Goal: Information Seeking & Learning: Find specific fact

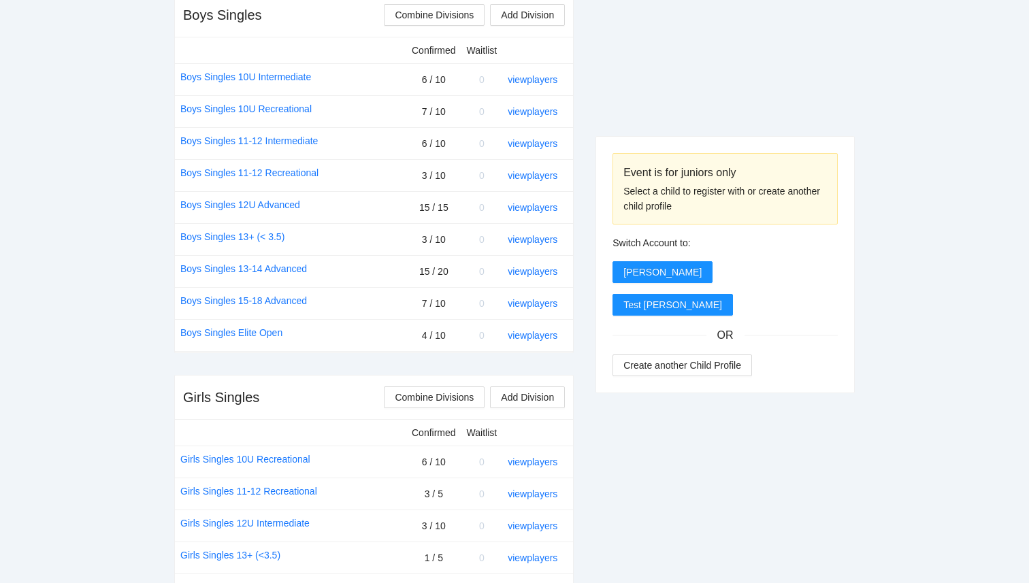
scroll to position [555, 0]
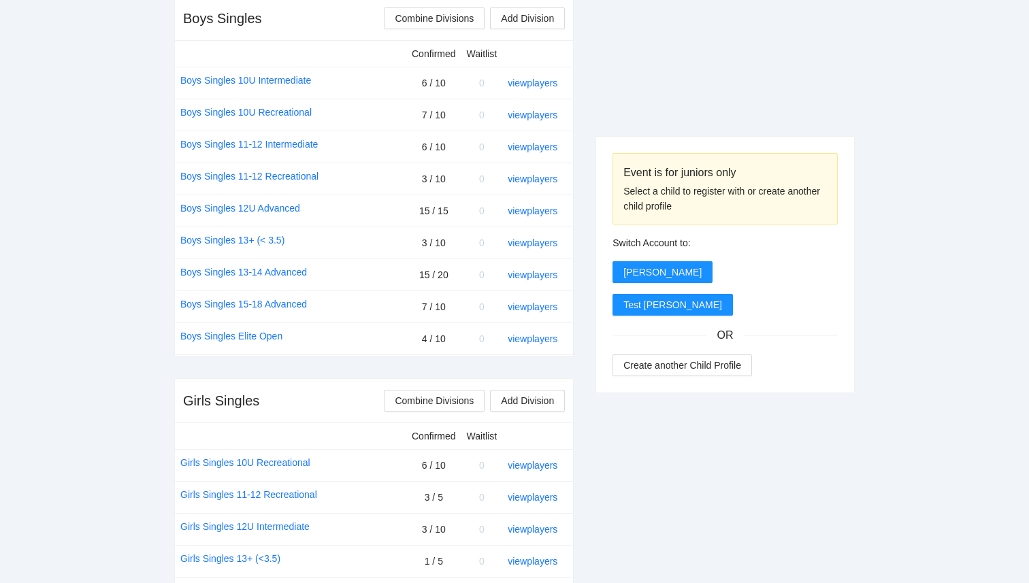
click at [537, 280] on div "view players" at bounding box center [535, 274] width 54 height 15
click at [537, 276] on link "view players" at bounding box center [533, 274] width 50 height 11
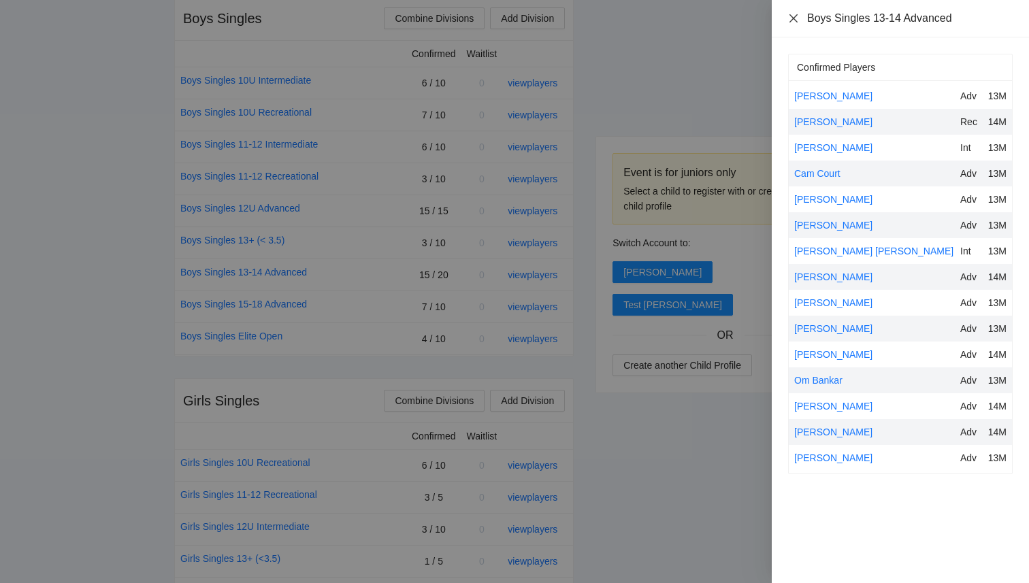
drag, startPoint x: 795, startPoint y: 18, endPoint x: 840, endPoint y: 87, distance: 82.7
click at [840, 87] on div "Boys Singles 13-14 Advanced Confirmed Players Bennett Miller Adv 13M Blake Midd…" at bounding box center [900, 291] width 257 height 583
click at [665, 85] on div at bounding box center [514, 291] width 1029 height 583
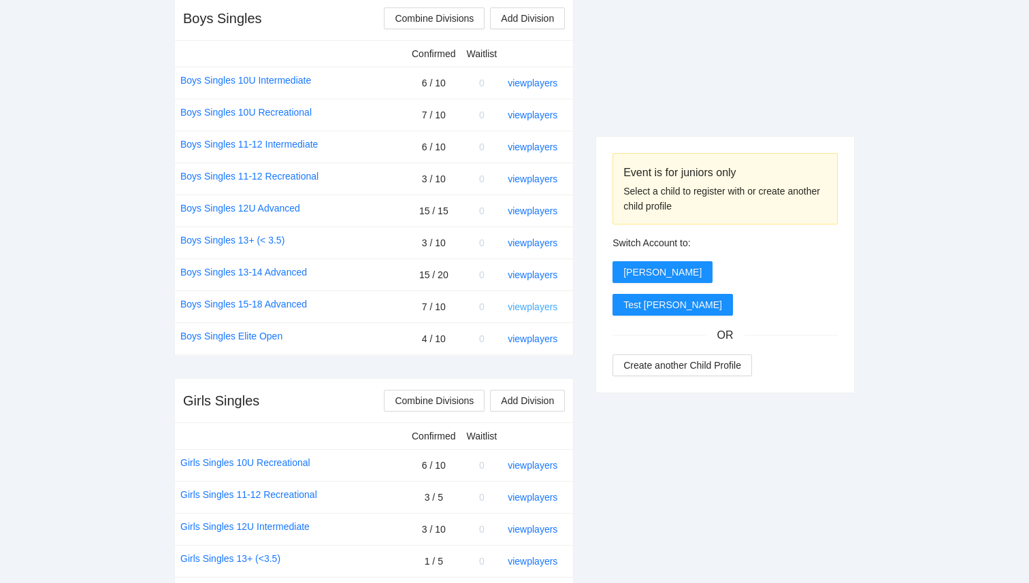
click at [529, 310] on link "view players" at bounding box center [533, 306] width 50 height 11
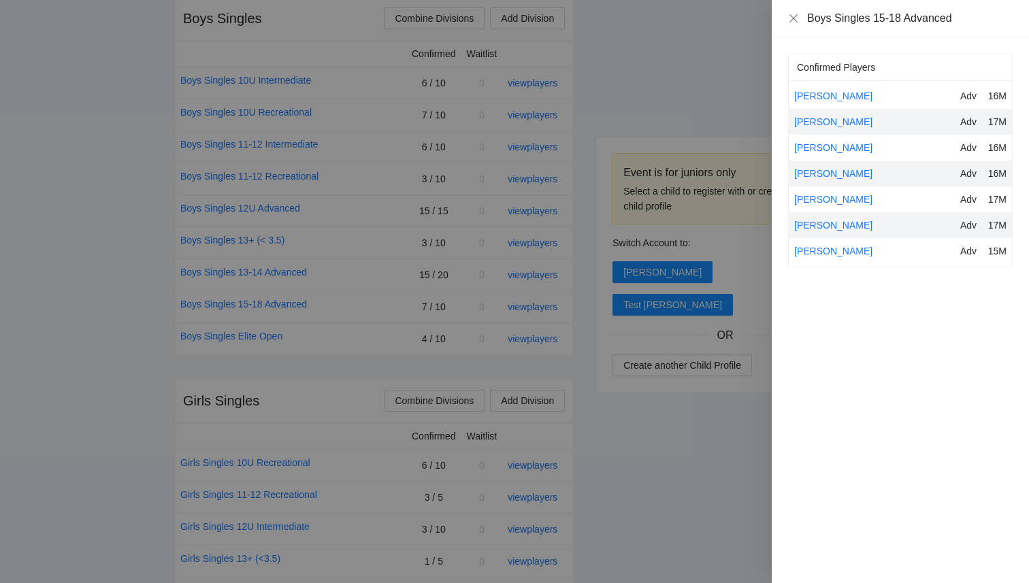
click at [534, 341] on div at bounding box center [514, 291] width 1029 height 583
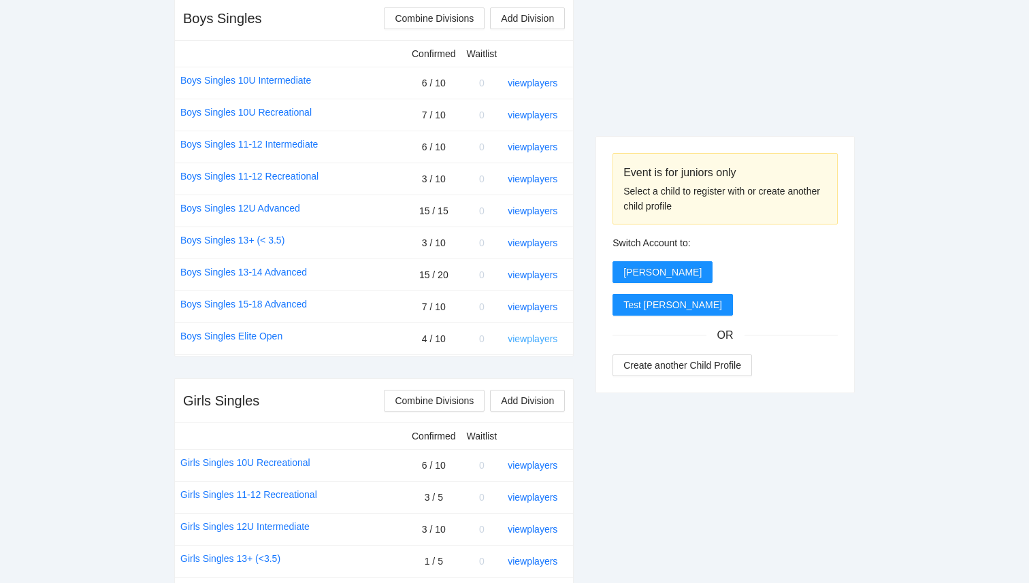
click at [534, 343] on link "view players" at bounding box center [533, 338] width 50 height 11
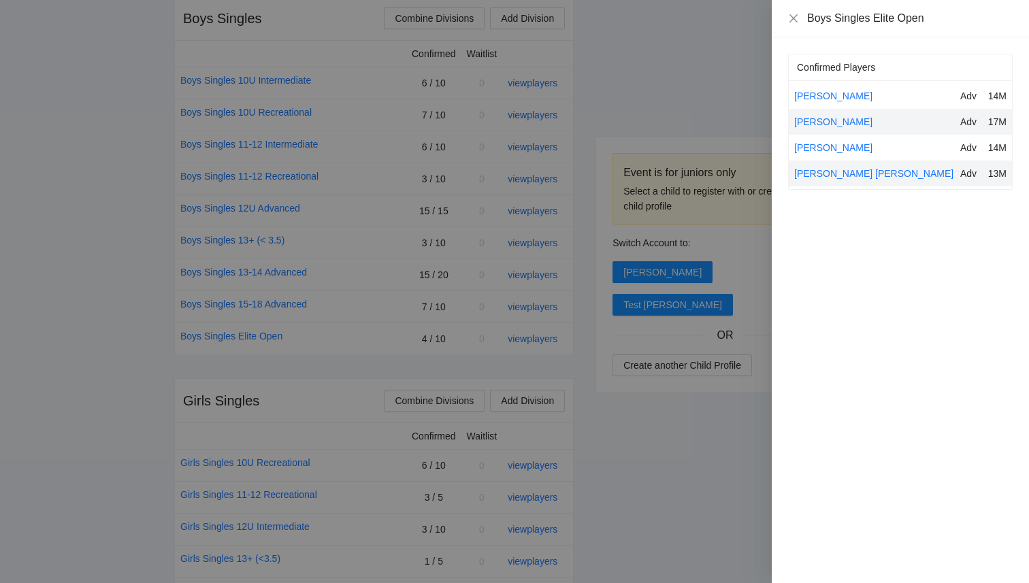
click at [321, 259] on div at bounding box center [514, 291] width 1029 height 583
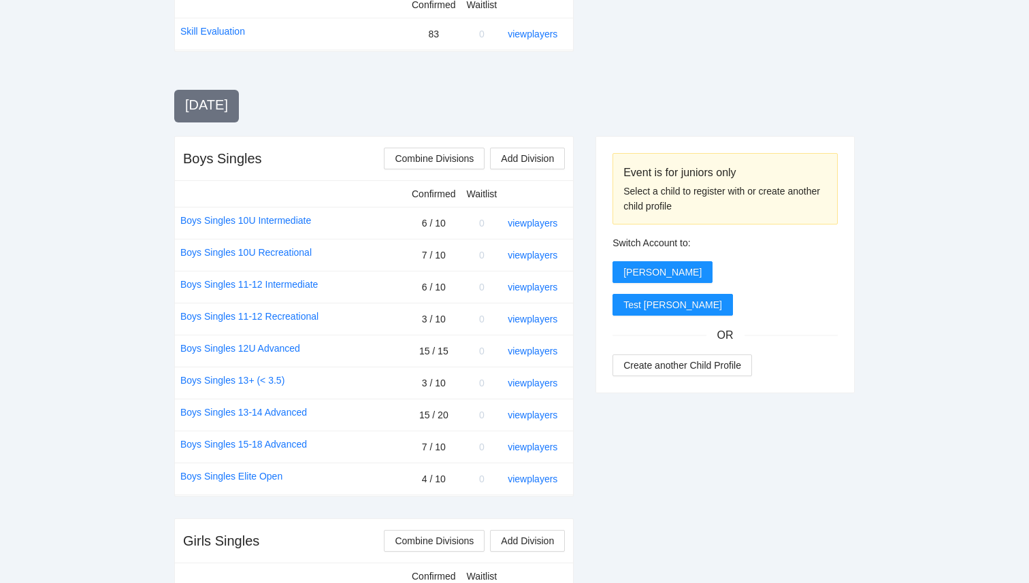
scroll to position [429, 0]
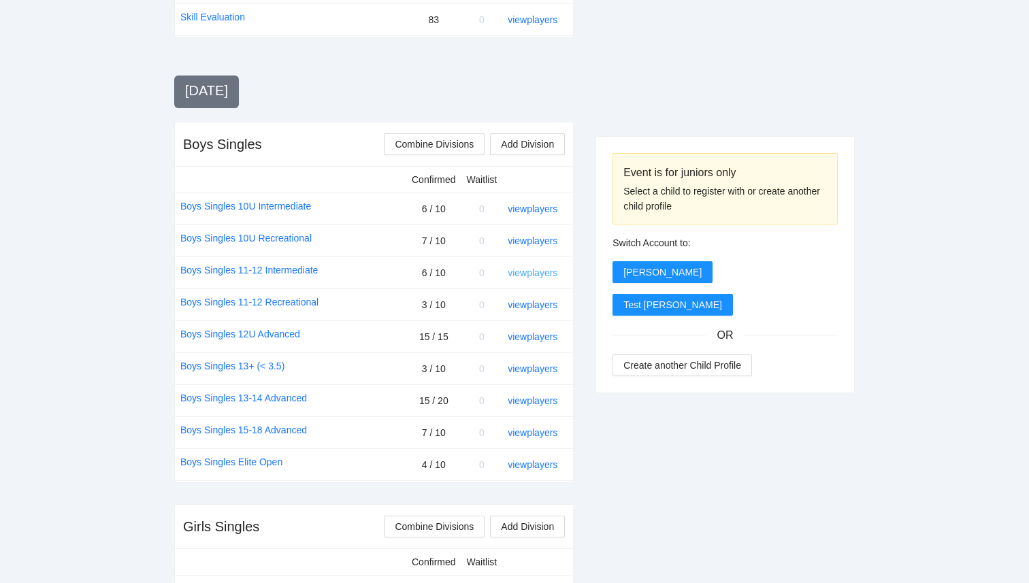
click at [548, 271] on link "view players" at bounding box center [533, 272] width 50 height 11
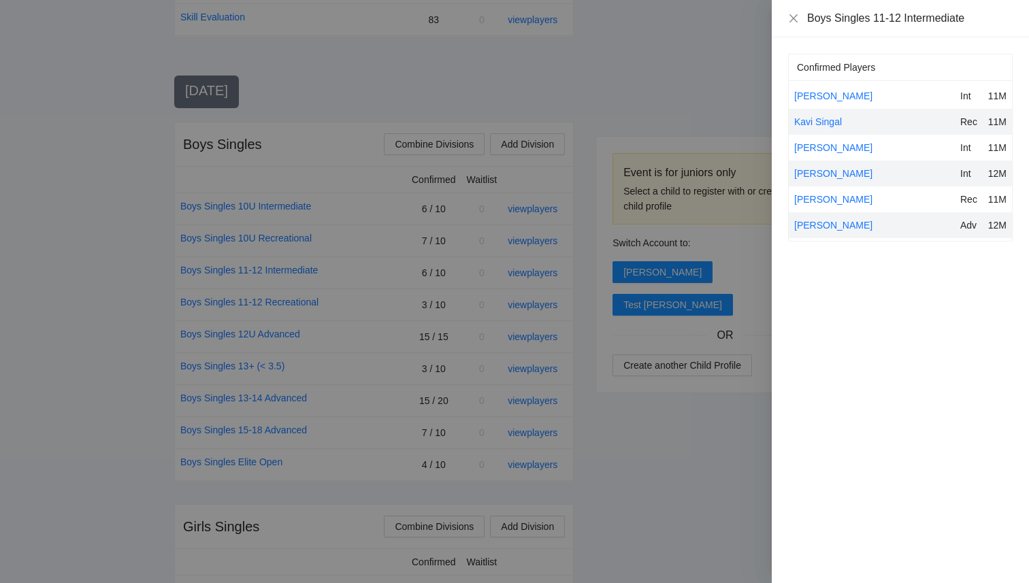
click at [659, 400] on div at bounding box center [514, 291] width 1029 height 583
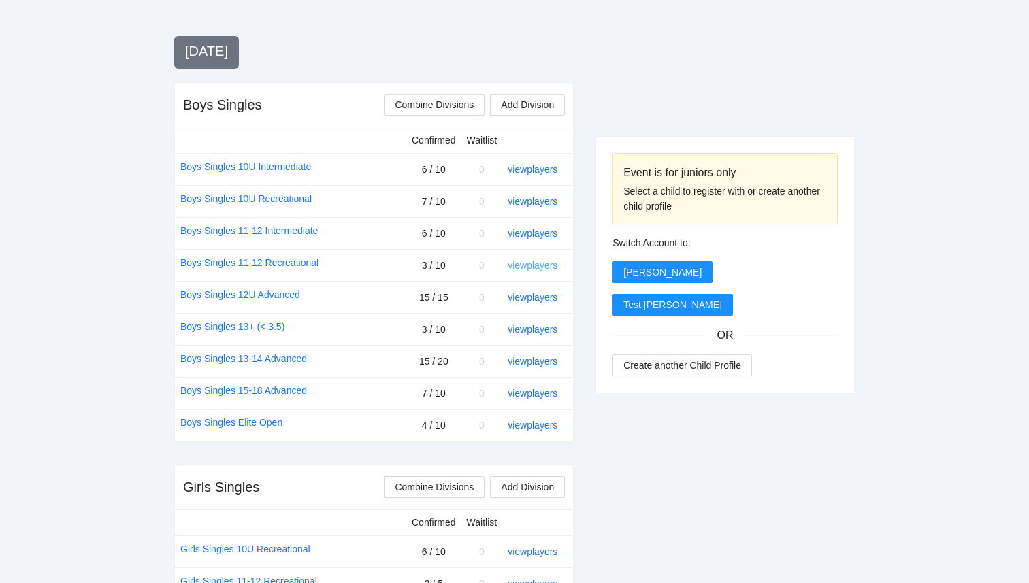
scroll to position [466, 0]
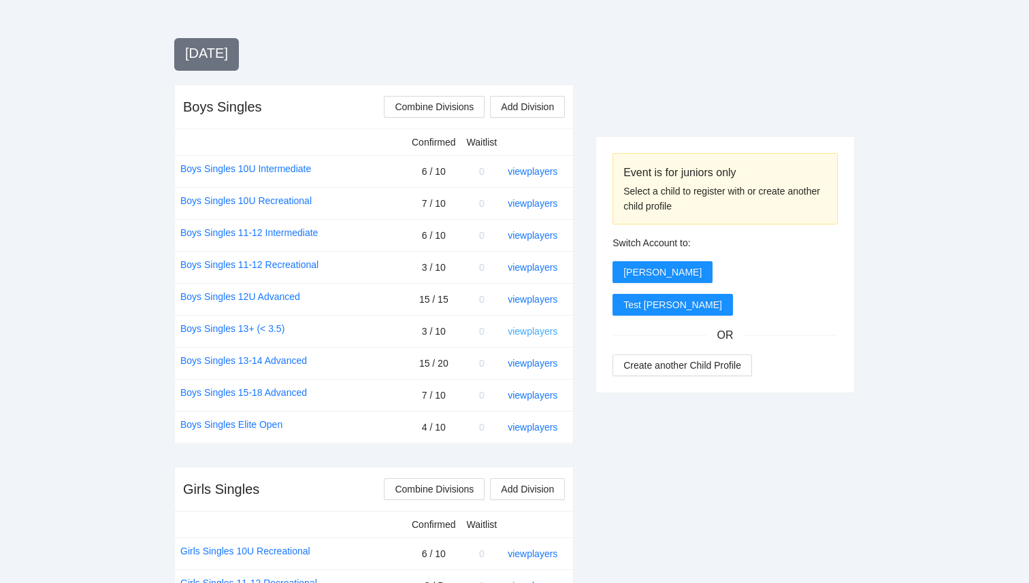
click at [544, 331] on link "view players" at bounding box center [533, 331] width 50 height 11
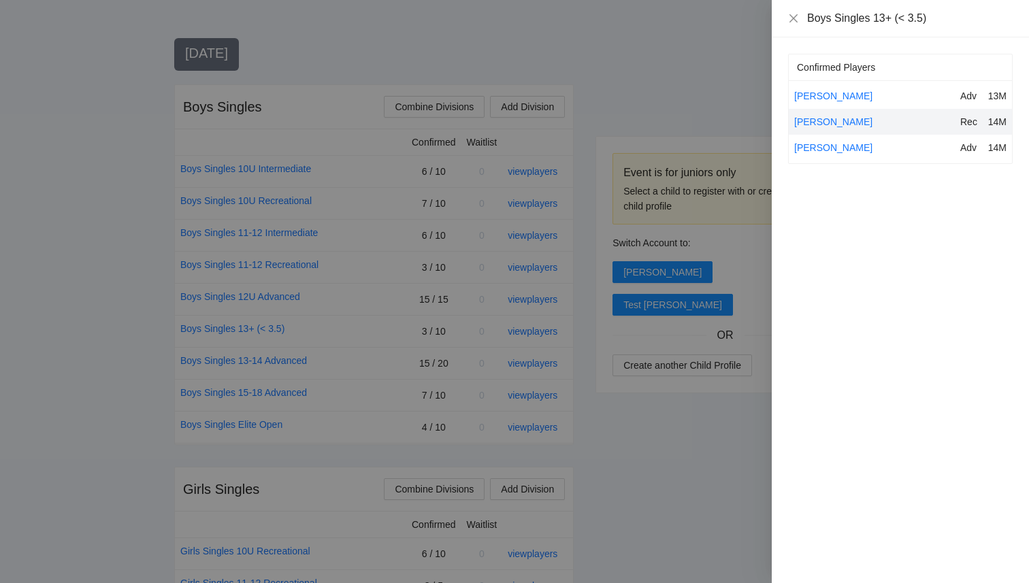
click at [659, 410] on div at bounding box center [514, 291] width 1029 height 583
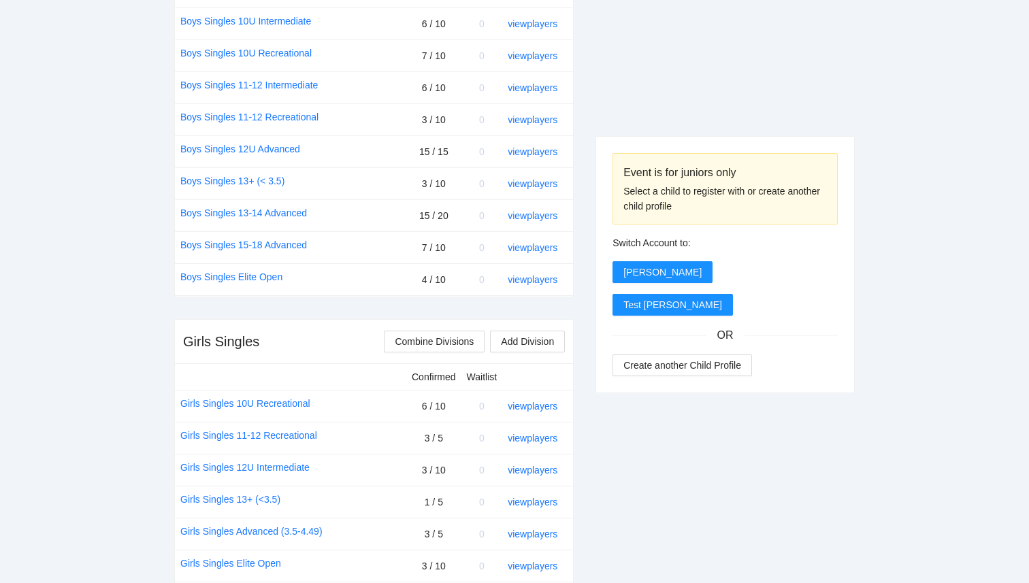
scroll to position [617, 0]
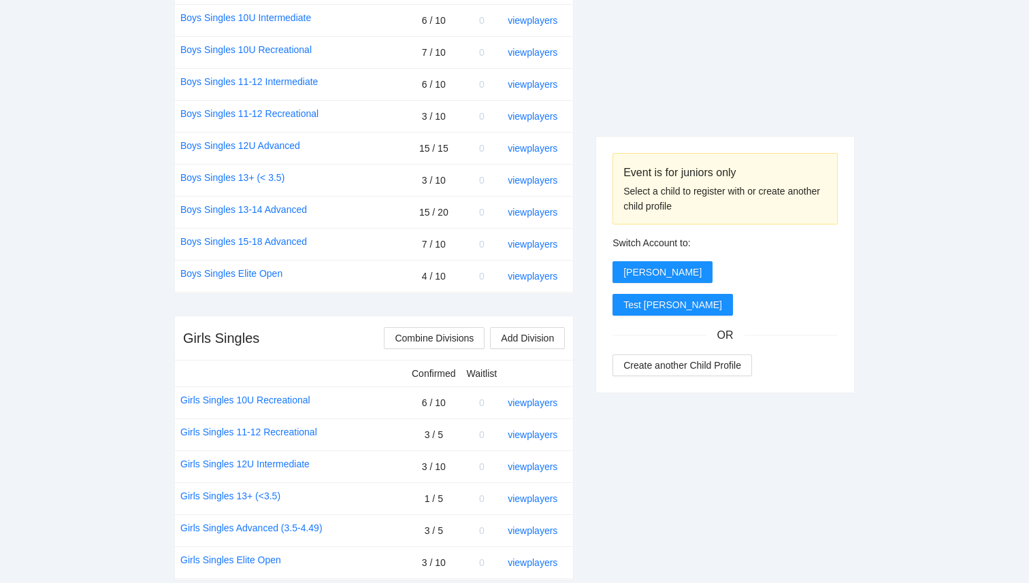
click at [668, 440] on div "Event is for juniors only Select a child to register with or create another chi…" at bounding box center [724, 569] width 259 height 1742
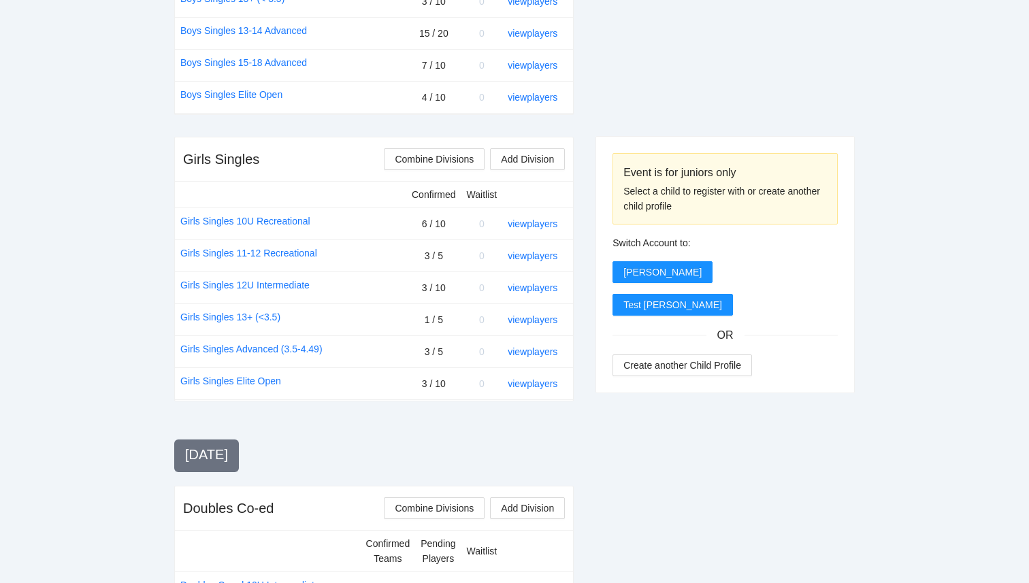
scroll to position [799, 0]
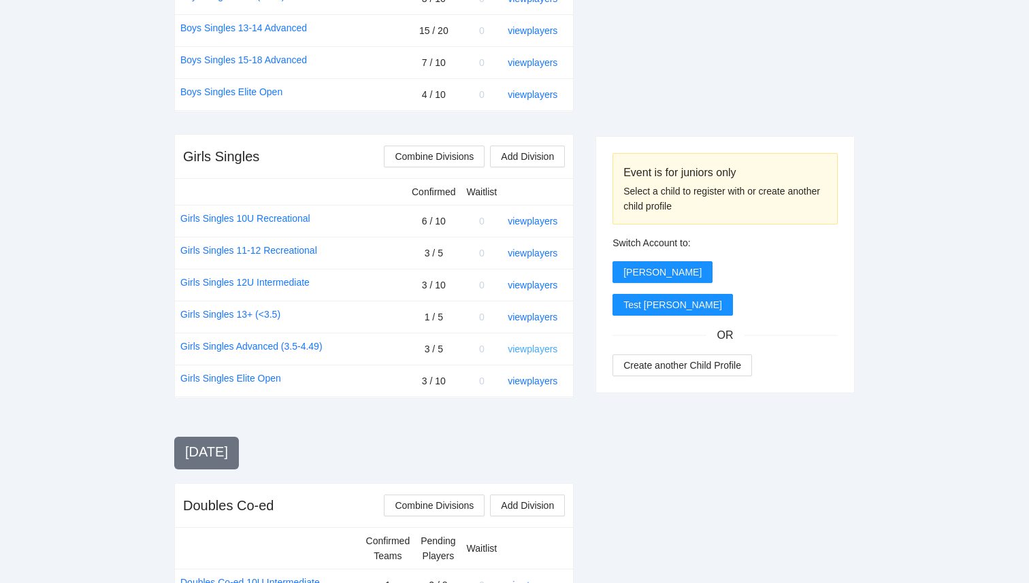
click at [546, 352] on link "view players" at bounding box center [533, 349] width 50 height 11
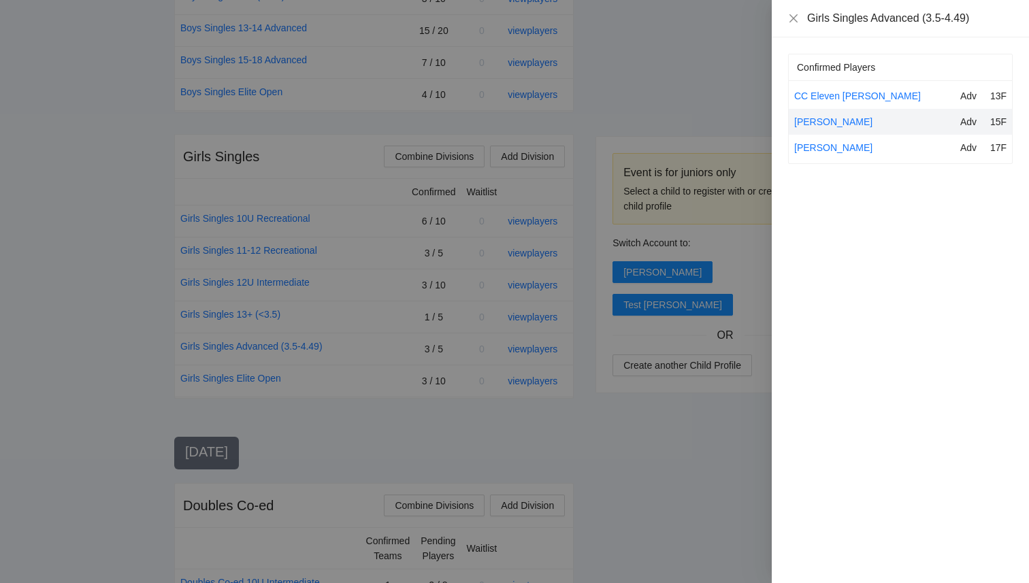
click at [703, 91] on div at bounding box center [514, 291] width 1029 height 583
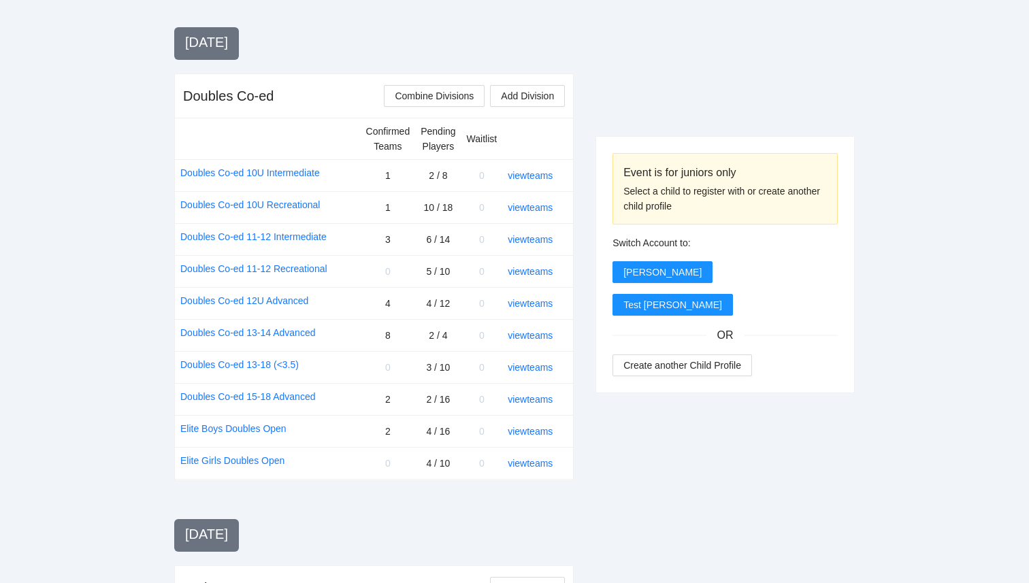
scroll to position [1204, 0]
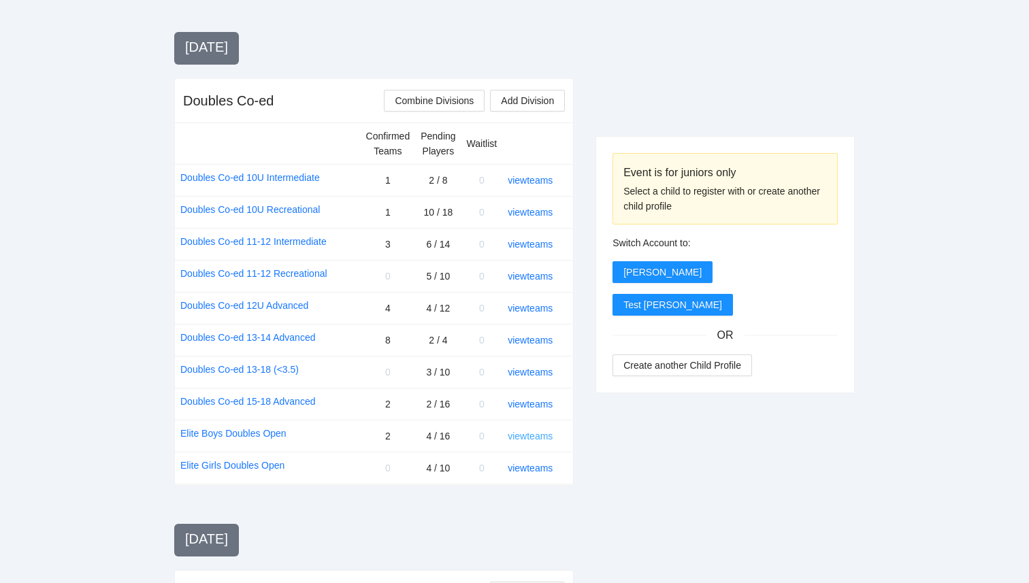
click at [540, 440] on link "view teams" at bounding box center [530, 436] width 45 height 11
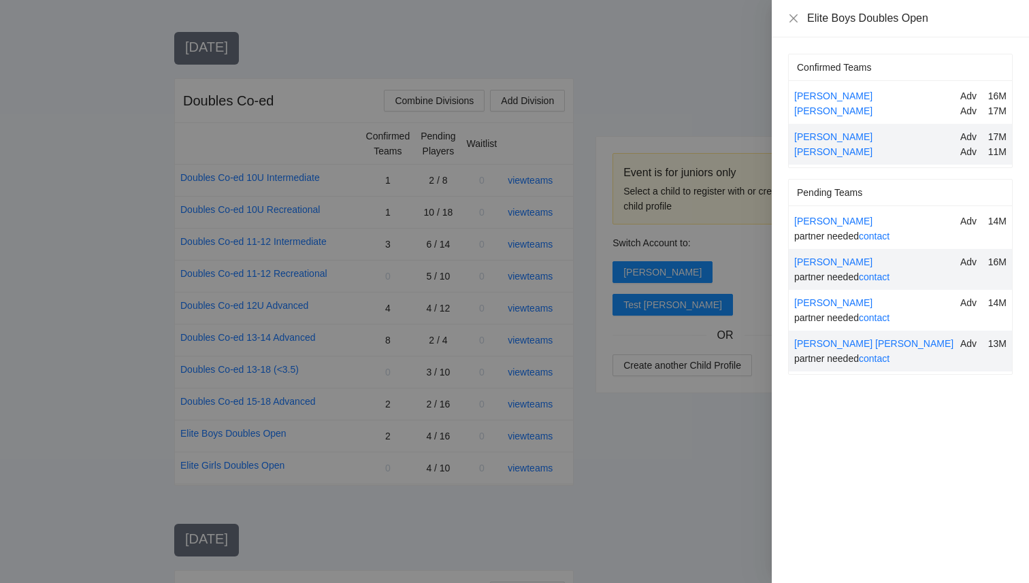
click at [713, 452] on div at bounding box center [514, 291] width 1029 height 583
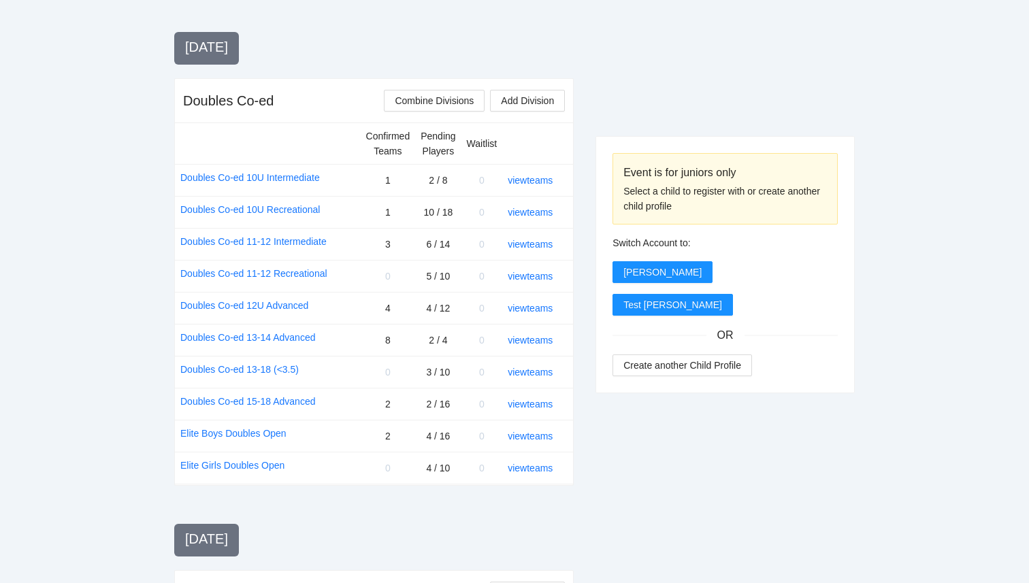
click at [544, 442] on div "view teams" at bounding box center [535, 436] width 54 height 15
click at [530, 404] on link "view teams" at bounding box center [530, 404] width 45 height 11
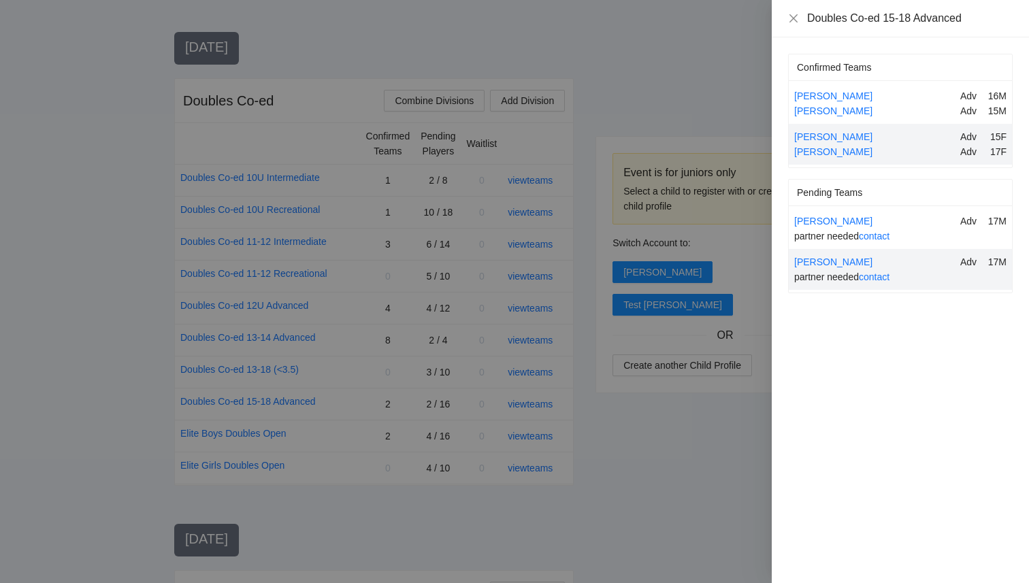
click at [734, 453] on div at bounding box center [514, 291] width 1029 height 583
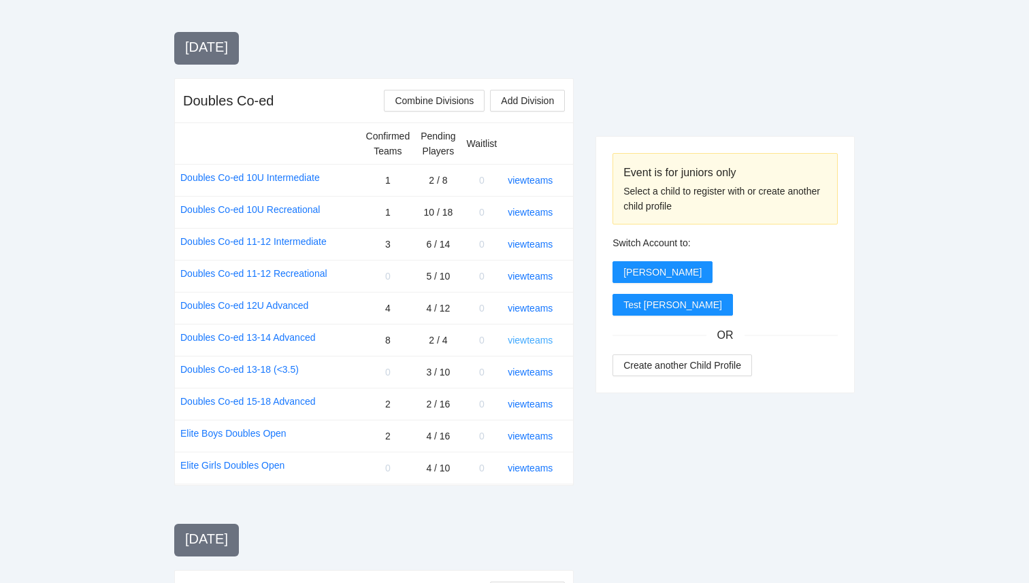
click at [529, 341] on link "view teams" at bounding box center [530, 340] width 45 height 11
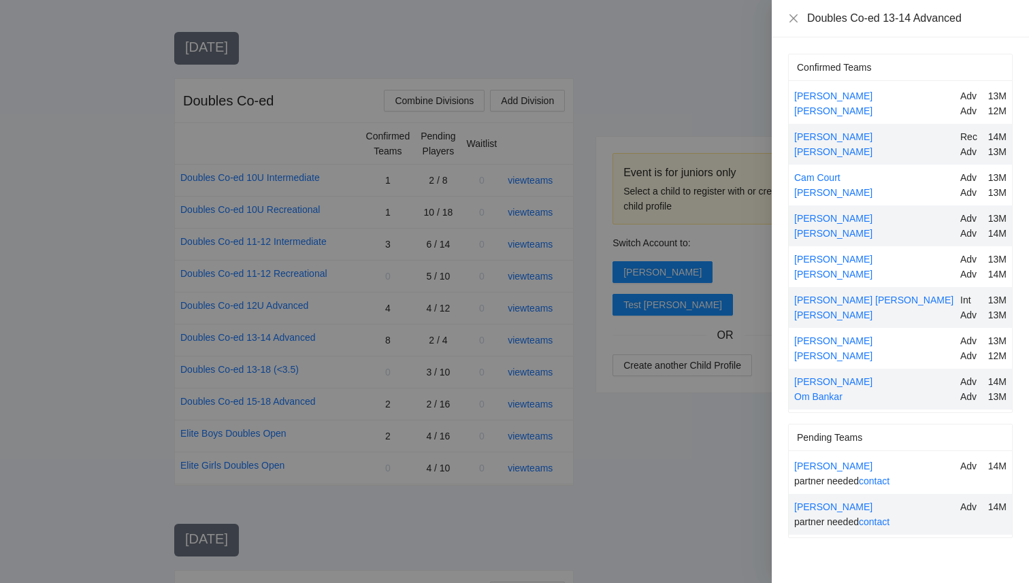
click at [691, 474] on div at bounding box center [514, 291] width 1029 height 583
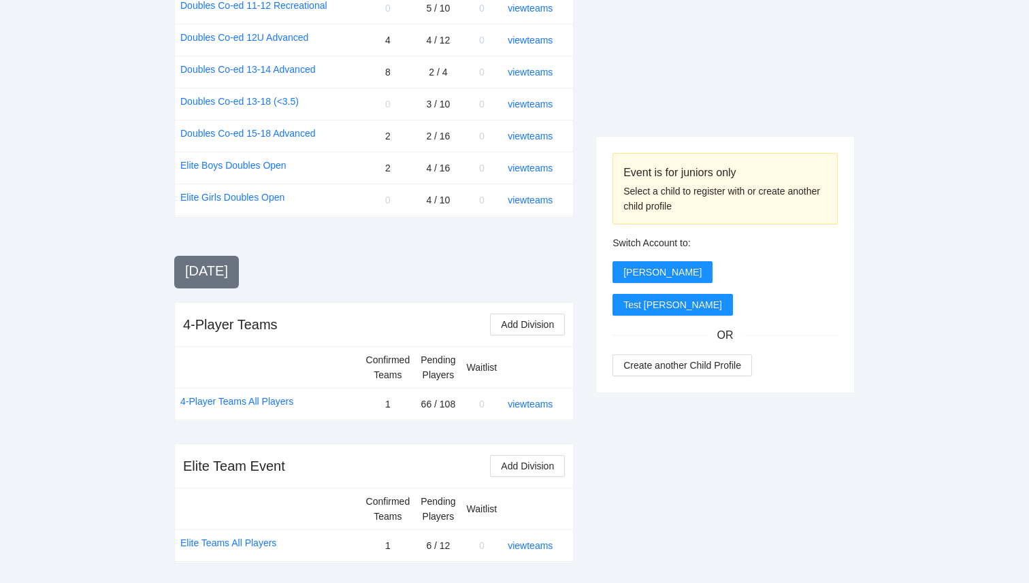
scroll to position [1473, 0]
click at [537, 404] on link "view teams" at bounding box center [530, 402] width 45 height 11
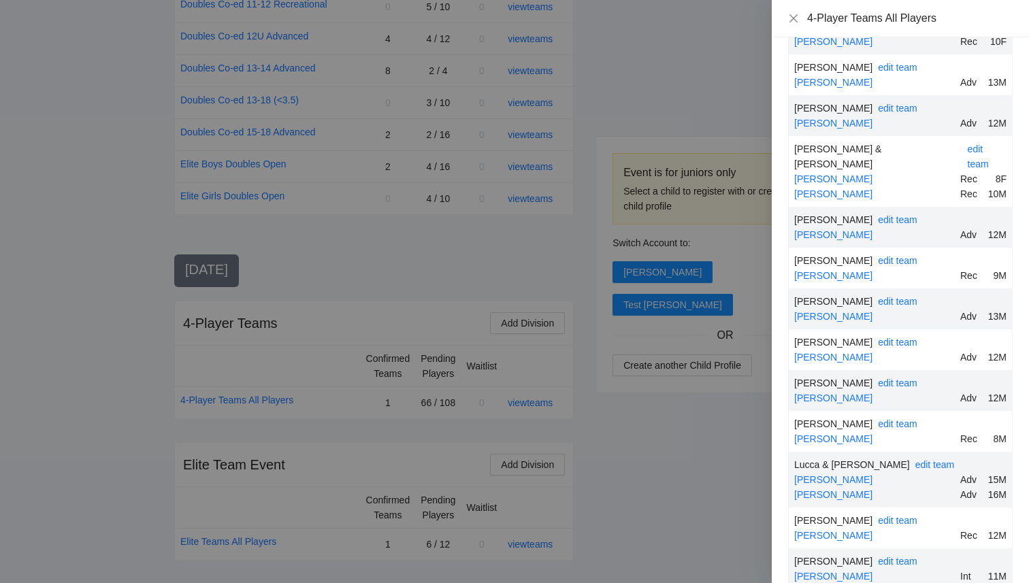
scroll to position [1646, 0]
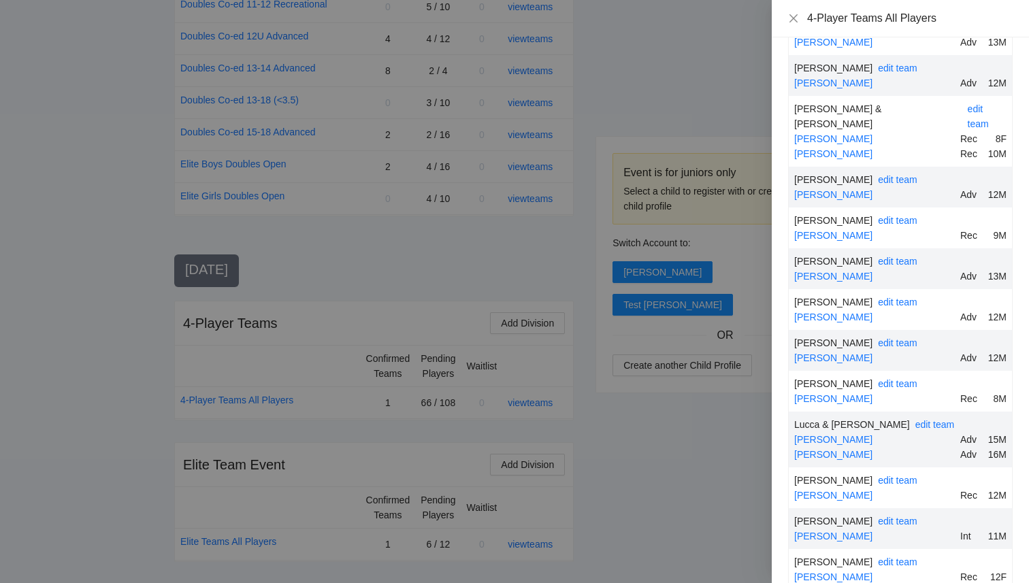
click at [648, 506] on div at bounding box center [514, 291] width 1029 height 583
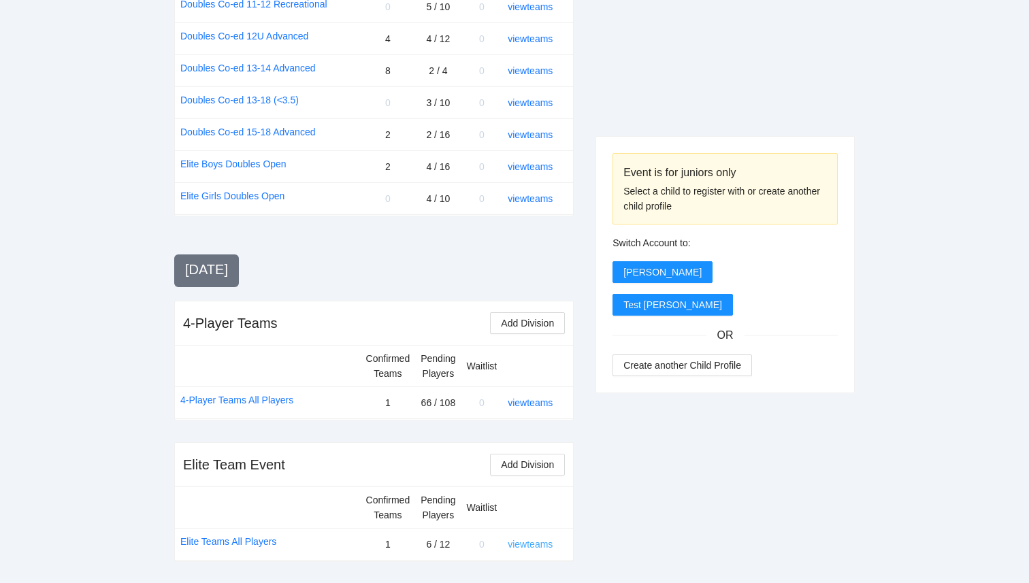
click at [530, 544] on link "view teams" at bounding box center [530, 544] width 45 height 11
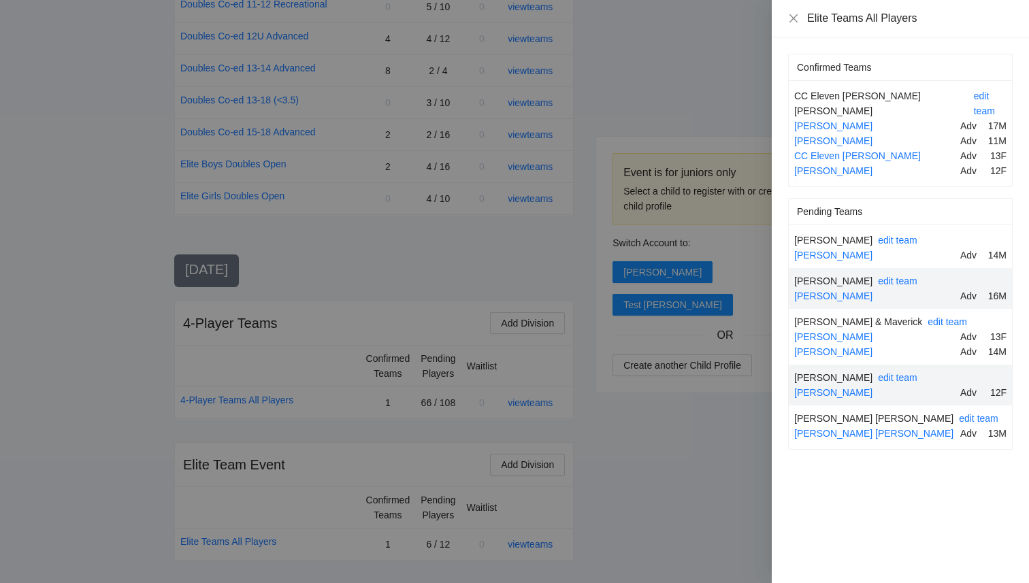
click at [658, 521] on div at bounding box center [514, 291] width 1029 height 583
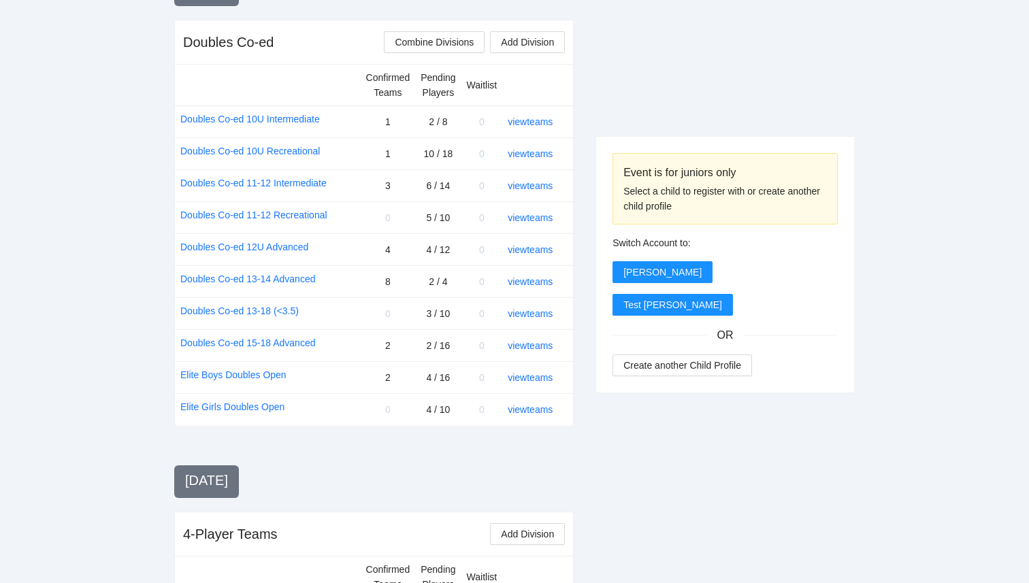
scroll to position [1163, 0]
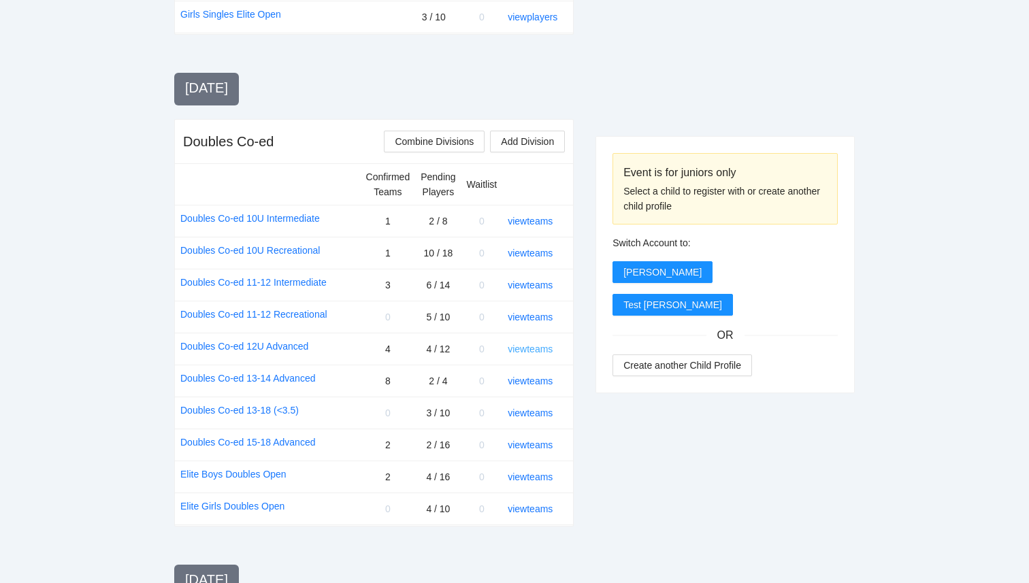
click at [537, 347] on link "view teams" at bounding box center [530, 349] width 45 height 11
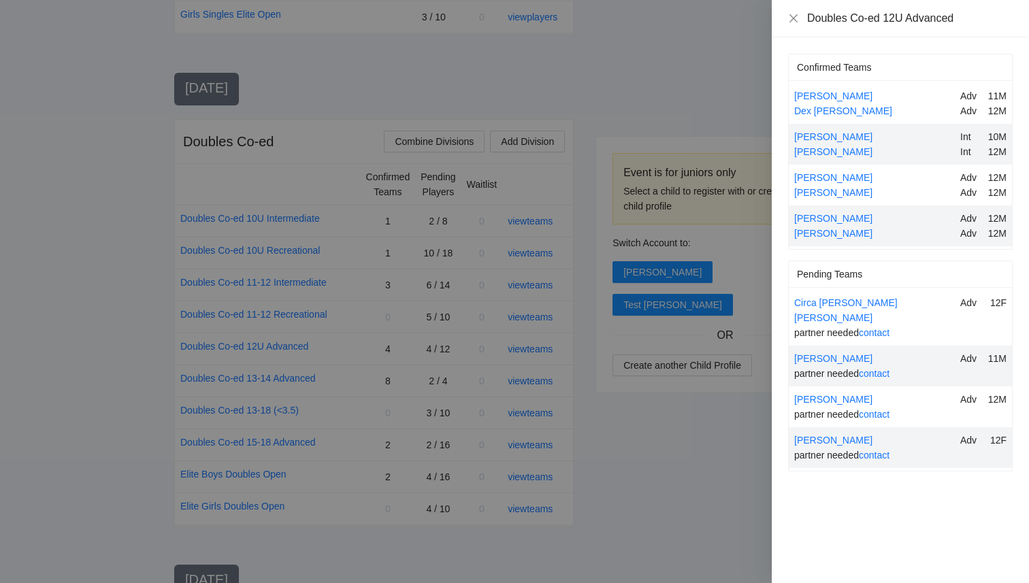
click at [599, 391] on div at bounding box center [514, 291] width 1029 height 583
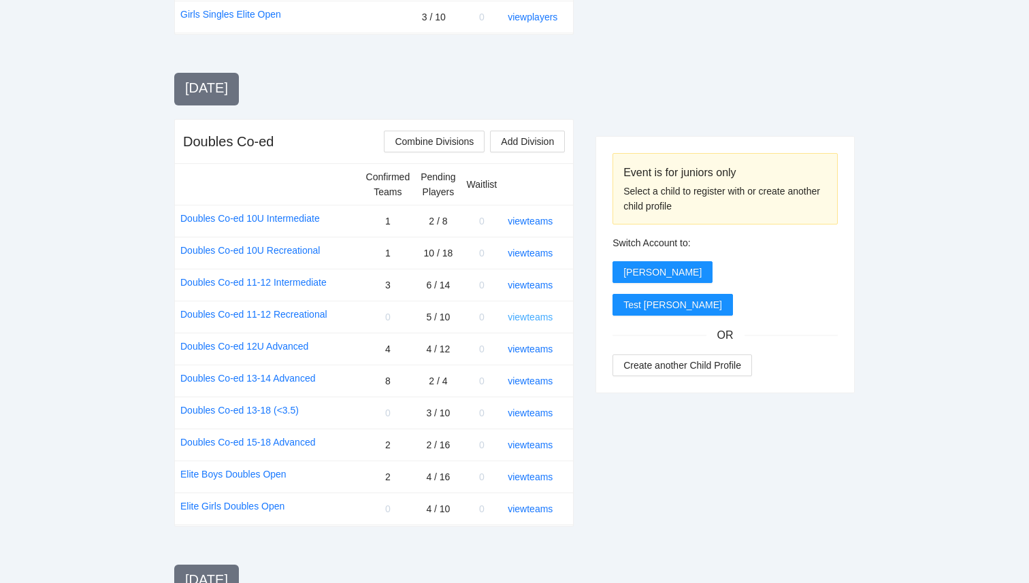
click at [527, 319] on link "view teams" at bounding box center [530, 317] width 45 height 11
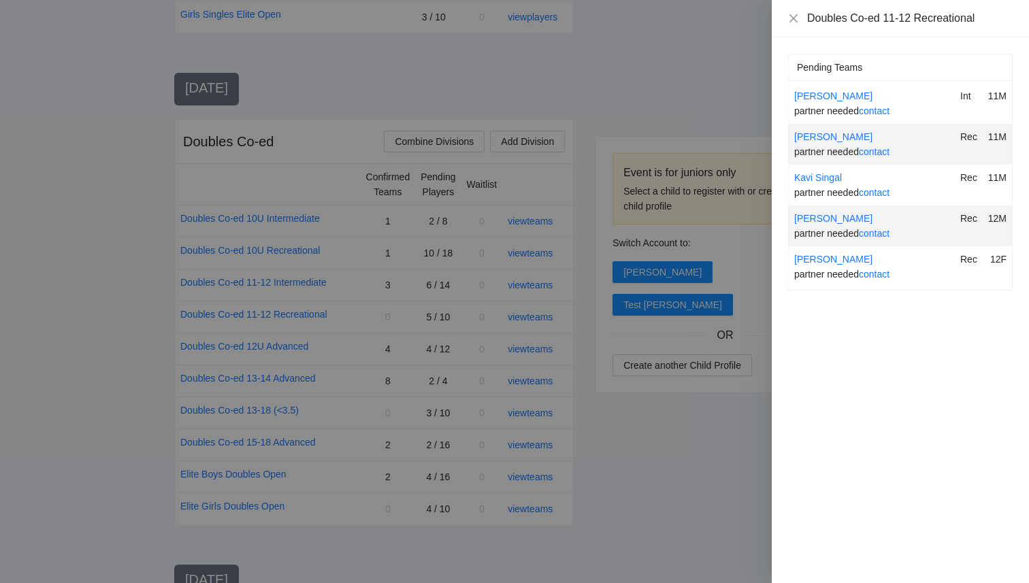
click at [637, 468] on div at bounding box center [514, 291] width 1029 height 583
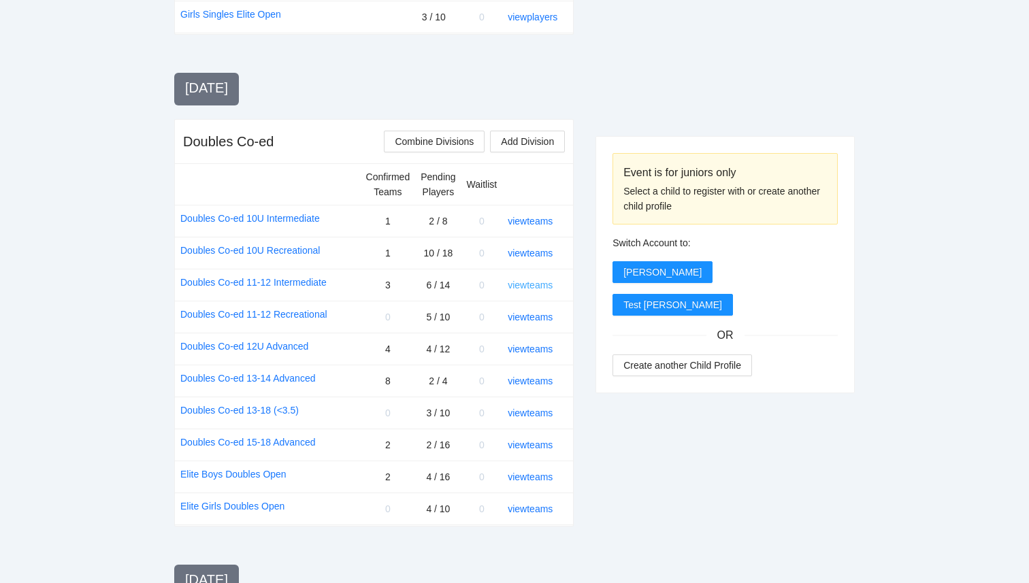
click at [540, 288] on link "view teams" at bounding box center [530, 285] width 45 height 11
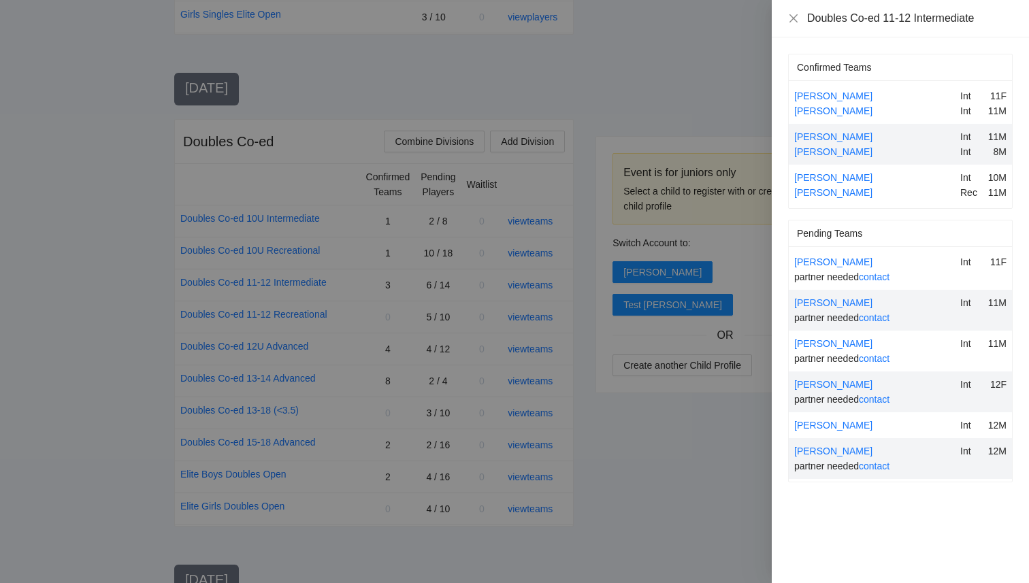
click at [703, 450] on div at bounding box center [514, 291] width 1029 height 583
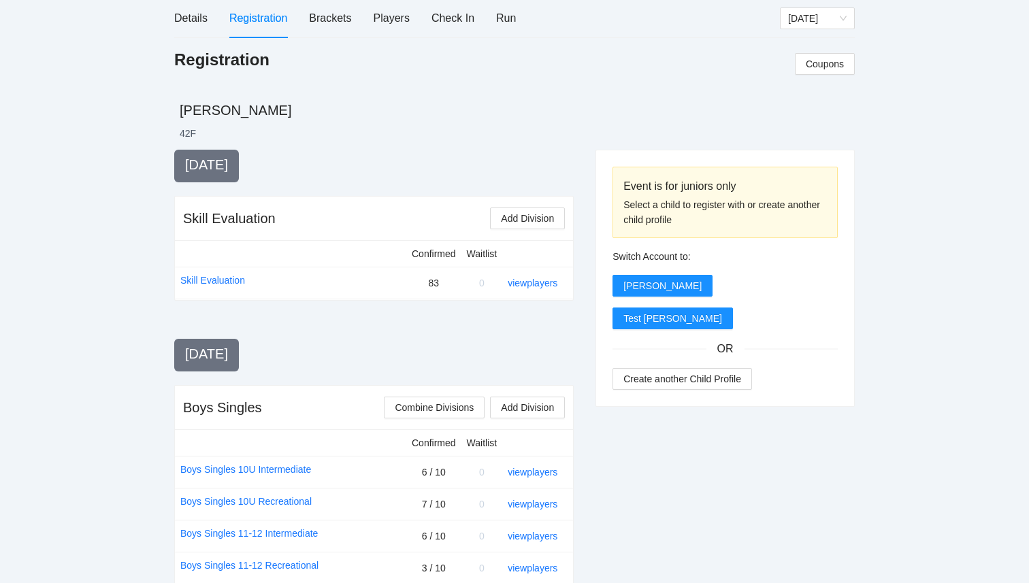
scroll to position [0, 0]
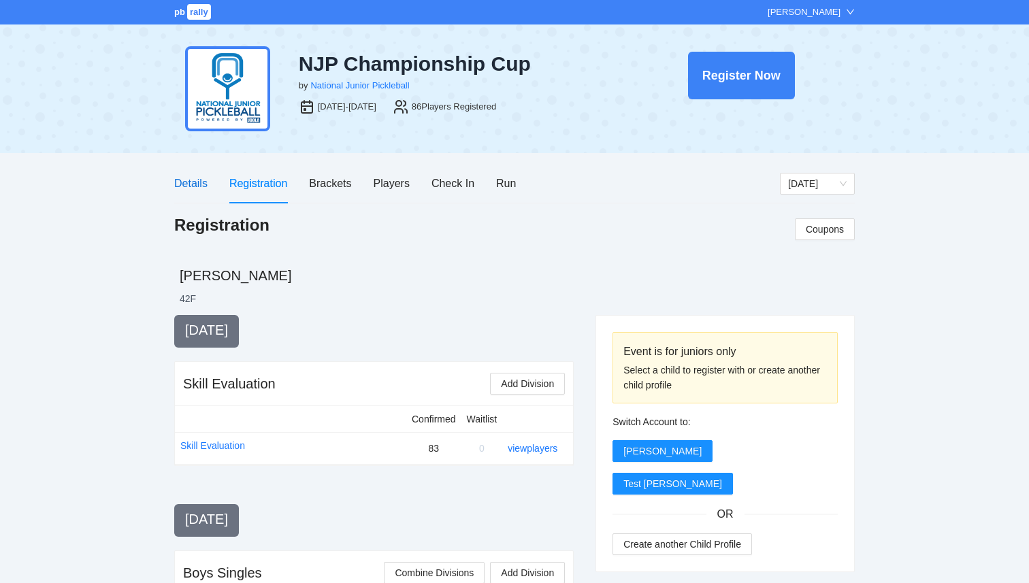
click at [197, 180] on div "Details" at bounding box center [190, 183] width 33 height 17
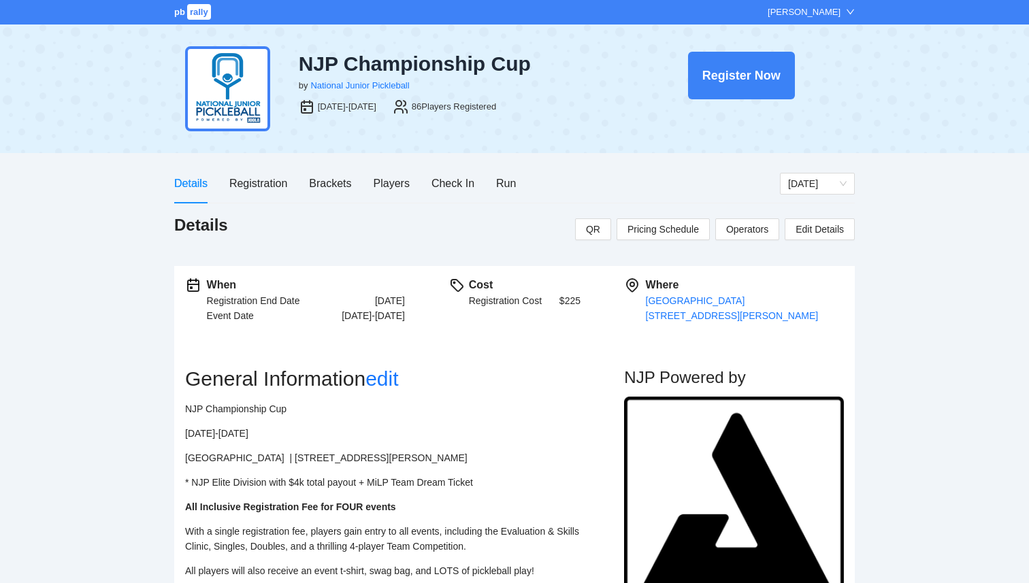
click at [204, 12] on span "rally" at bounding box center [199, 12] width 24 height 16
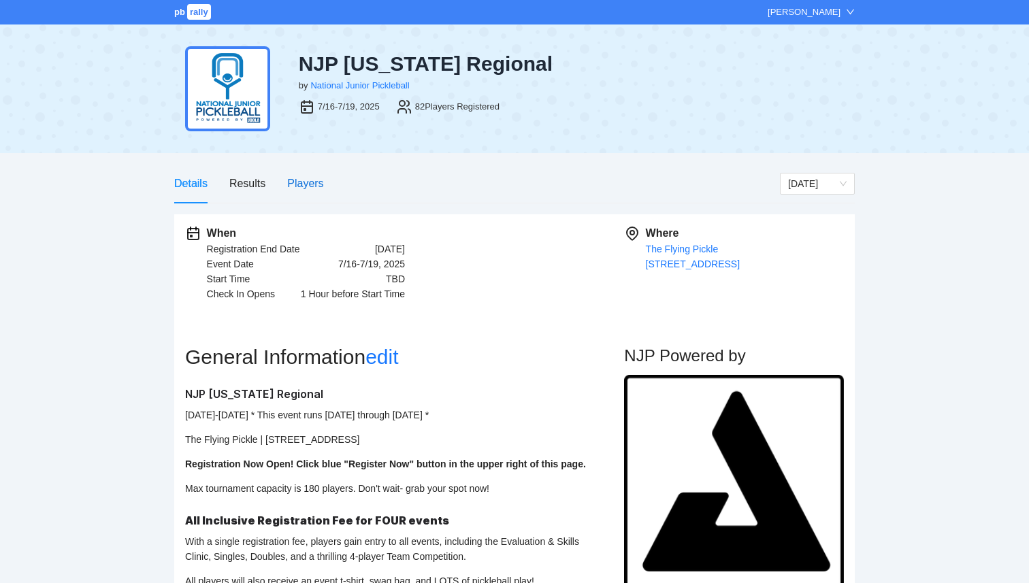
click at [305, 184] on div "Players" at bounding box center [305, 183] width 36 height 17
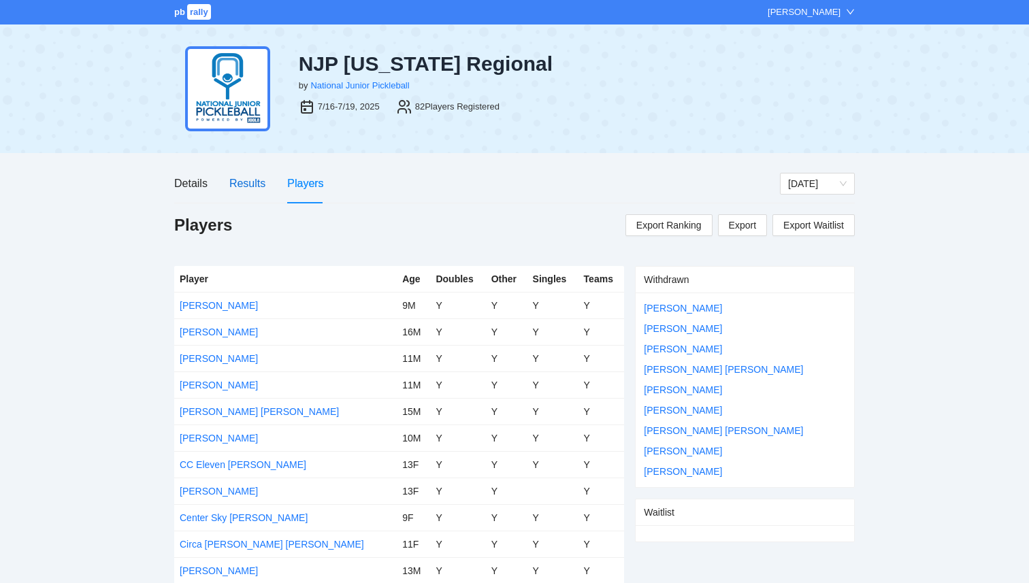
click at [255, 179] on div "Results" at bounding box center [247, 183] width 36 height 17
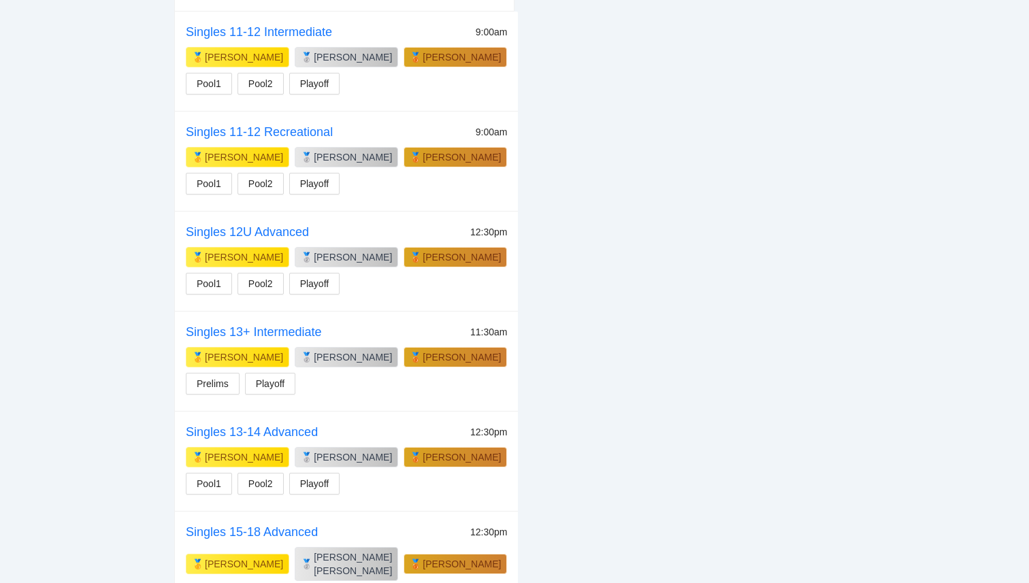
scroll to position [491, 0]
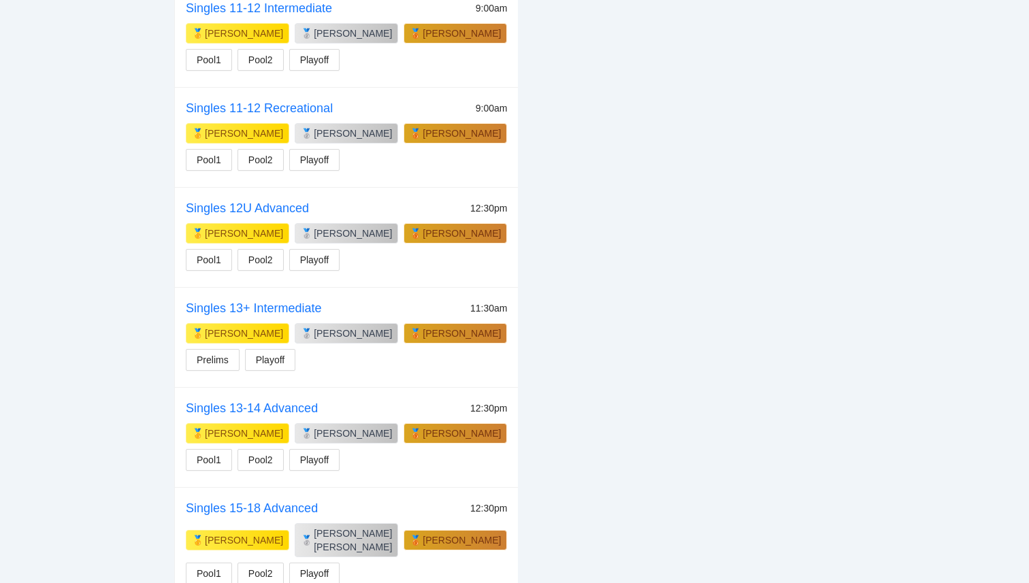
drag, startPoint x: 468, startPoint y: 235, endPoint x: 387, endPoint y: 240, distance: 80.4
click at [404, 240] on div "🥉 Zanaiya Anderson" at bounding box center [455, 233] width 103 height 20
copy div "🥉 Zanaiya Anderson"
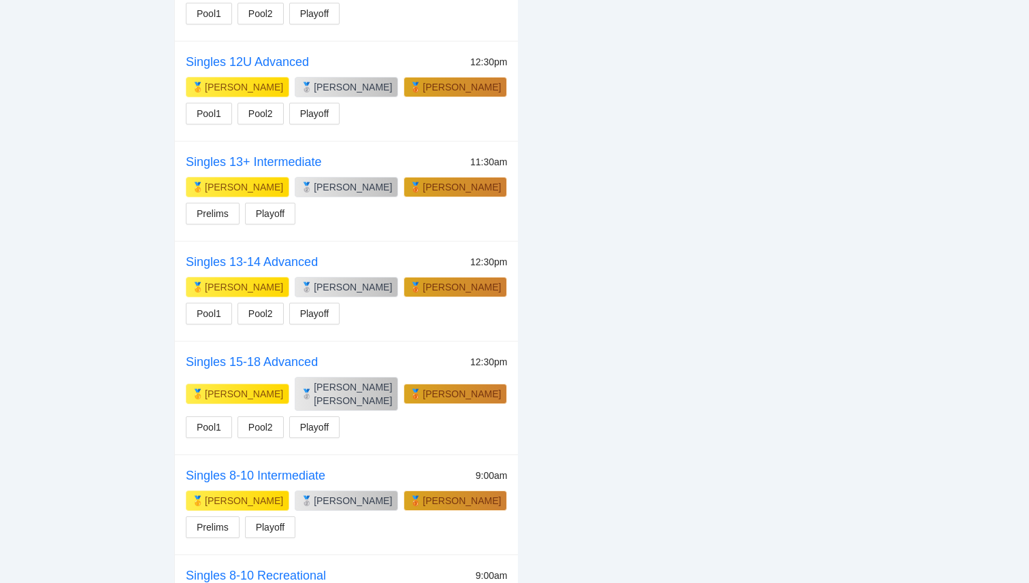
scroll to position [644, 0]
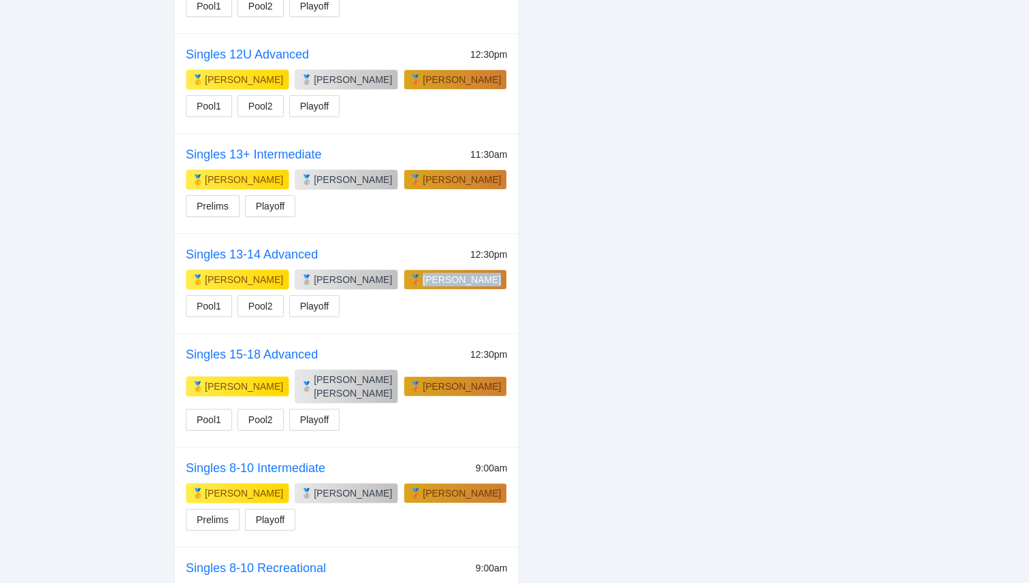
drag, startPoint x: 472, startPoint y: 283, endPoint x: 406, endPoint y: 286, distance: 66.7
click at [410, 286] on div "🥉 Nathan Nguyen" at bounding box center [455, 280] width 91 height 14
copy div "🥉 Nathan Nguyen"
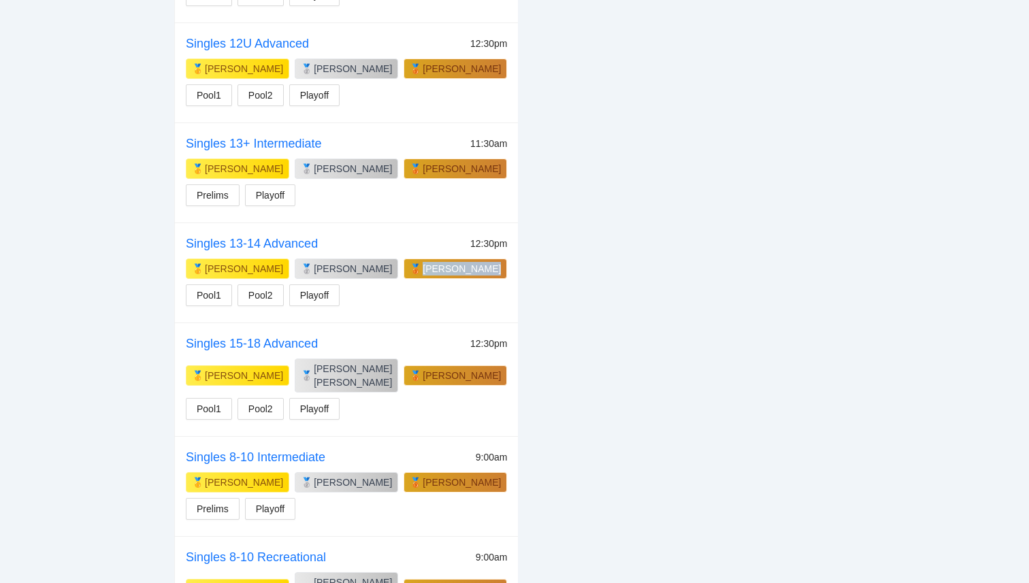
scroll to position [657, 0]
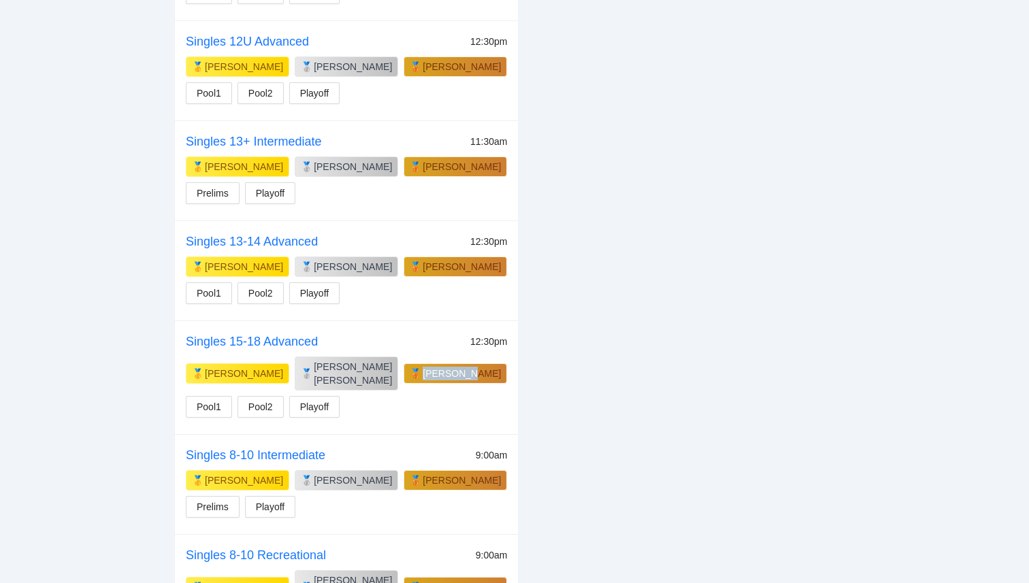
drag, startPoint x: 416, startPoint y: 369, endPoint x: 376, endPoint y: 368, distance: 40.2
click at [404, 368] on div "🥉 Josh Hill" at bounding box center [455, 373] width 103 height 20
copy div "🥉 Josh Hill"
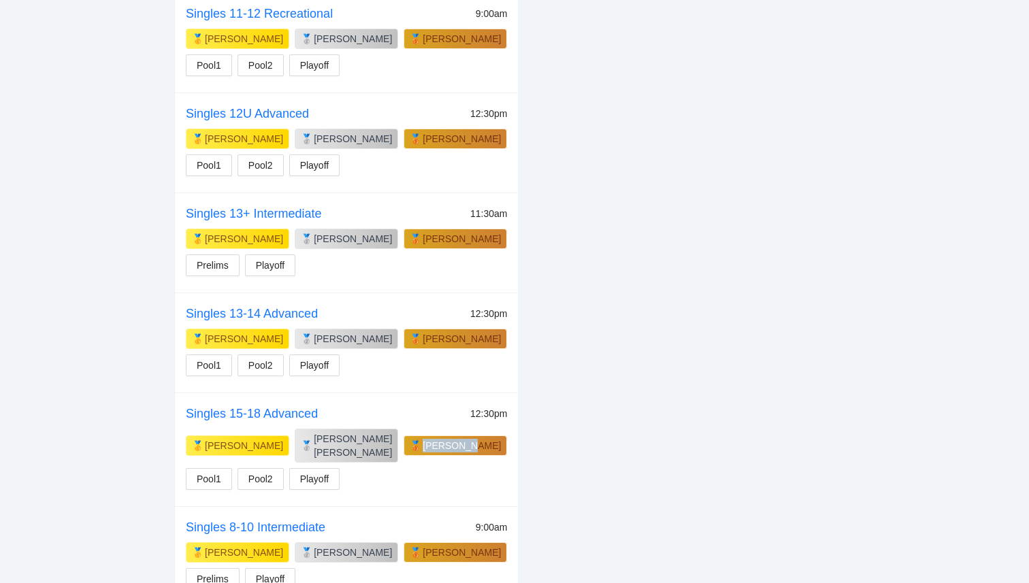
scroll to position [579, 0]
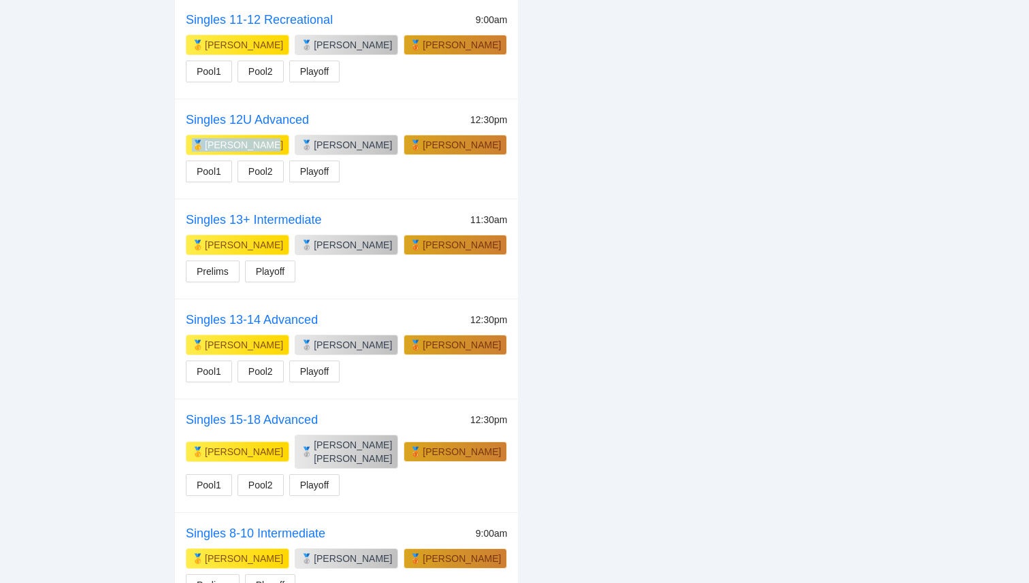
drag, startPoint x: 257, startPoint y: 146, endPoint x: 197, endPoint y: 147, distance: 59.9
click at [197, 148] on div "🥇 Landon Miller" at bounding box center [237, 145] width 91 height 14
click at [242, 149] on div "[PERSON_NAME]" at bounding box center [244, 145] width 78 height 14
drag, startPoint x: 260, startPoint y: 148, endPoint x: 204, endPoint y: 150, distance: 55.8
click at [204, 150] on div "🥇 Landon Miller" at bounding box center [237, 145] width 103 height 20
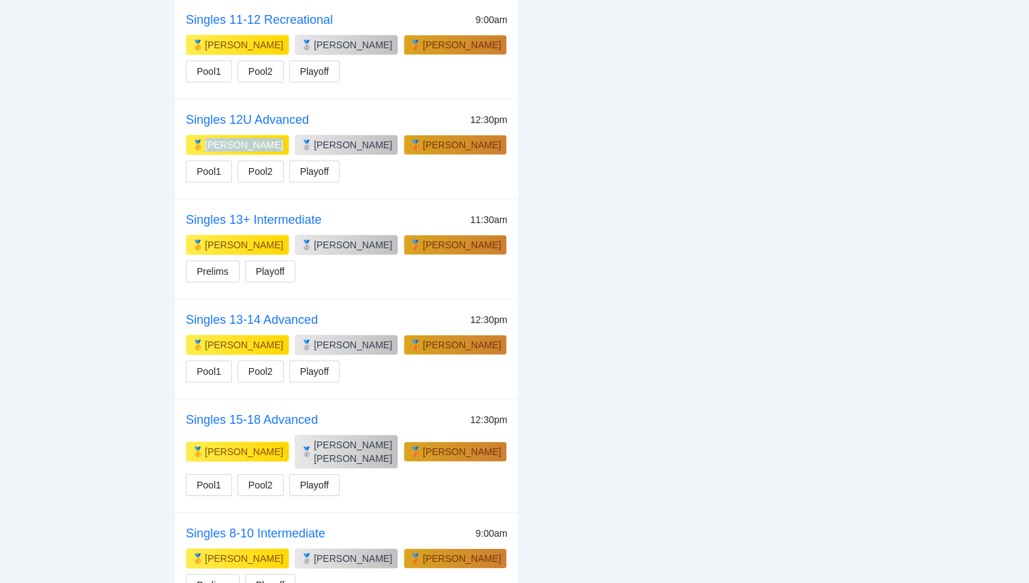
copy div "[PERSON_NAME]"
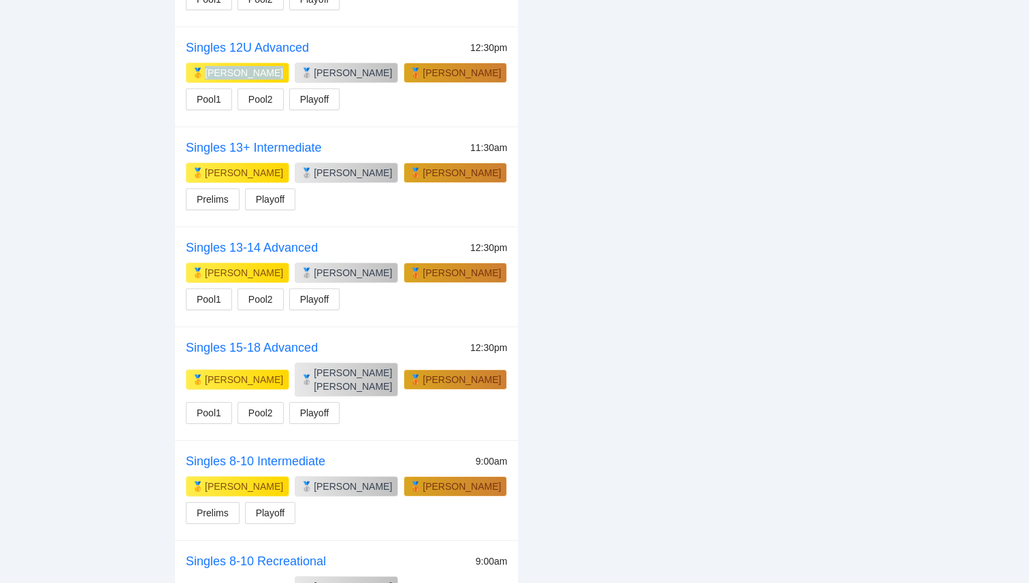
scroll to position [659, 0]
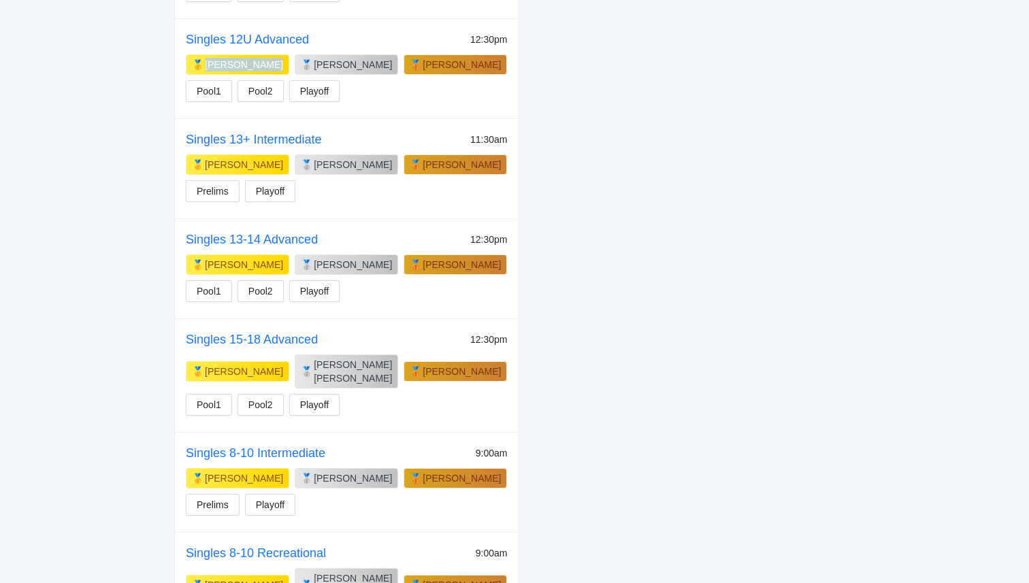
drag, startPoint x: 288, startPoint y: 266, endPoint x: 206, endPoint y: 266, distance: 82.3
click at [206, 266] on div "🥇 Maverick Messinger" at bounding box center [237, 265] width 103 height 20
copy div "[PERSON_NAME]"
drag, startPoint x: 255, startPoint y: 366, endPoint x: 203, endPoint y: 365, distance: 51.1
click at [205, 365] on div "James Clark" at bounding box center [244, 372] width 78 height 14
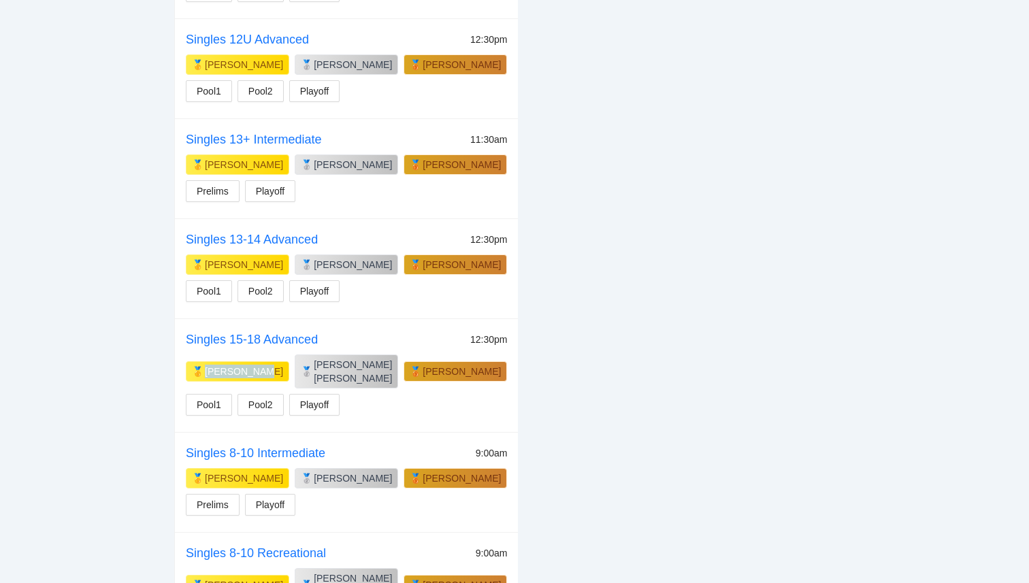
copy div "James Clark"
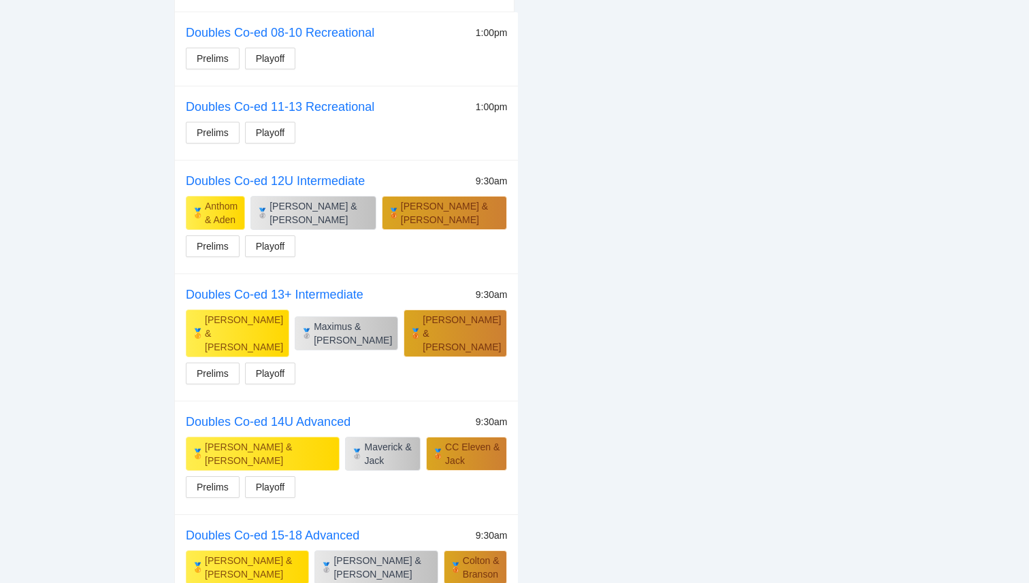
scroll to position [1484, 0]
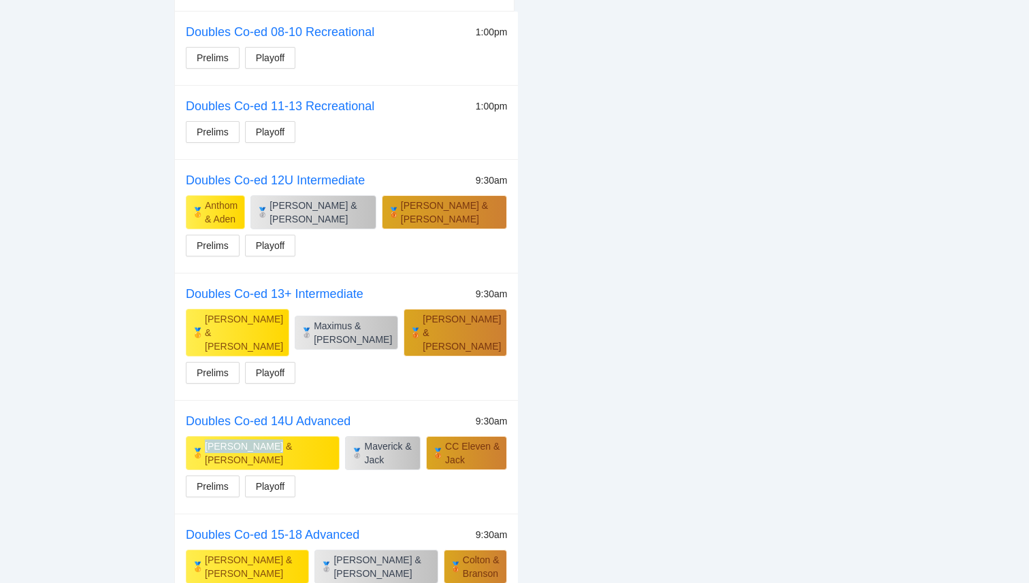
drag, startPoint x: 266, startPoint y: 376, endPoint x: 204, endPoint y: 380, distance: 62.0
click at [204, 436] on div "🥇 Jake & Nathan" at bounding box center [263, 453] width 154 height 34
copy div "Jake & Nathan"
drag, startPoint x: 257, startPoint y: 480, endPoint x: 204, endPoint y: 481, distance: 53.1
click at [205, 553] on div "Josh & Aidan" at bounding box center [254, 566] width 98 height 27
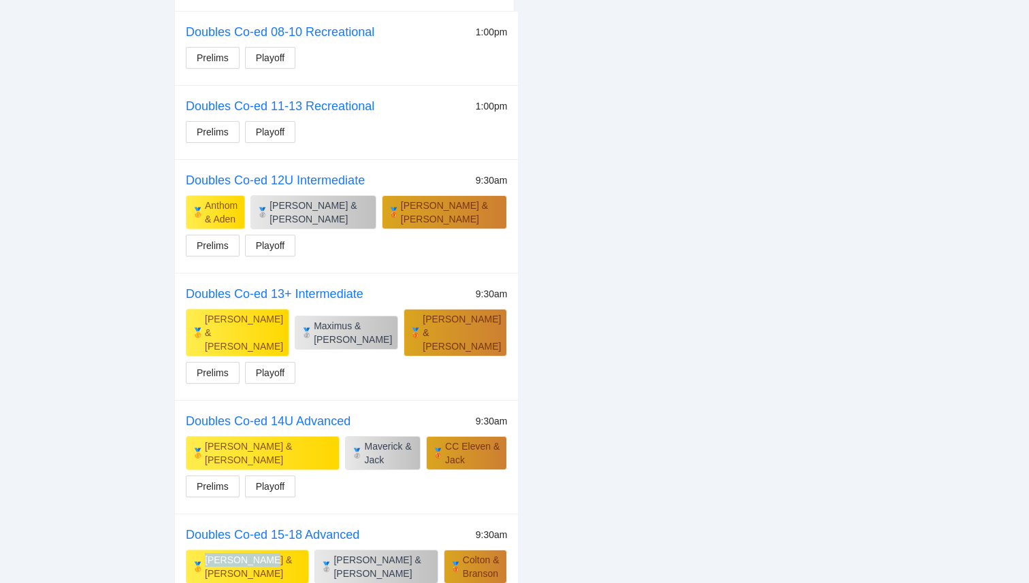
copy div "Josh & Aidan"
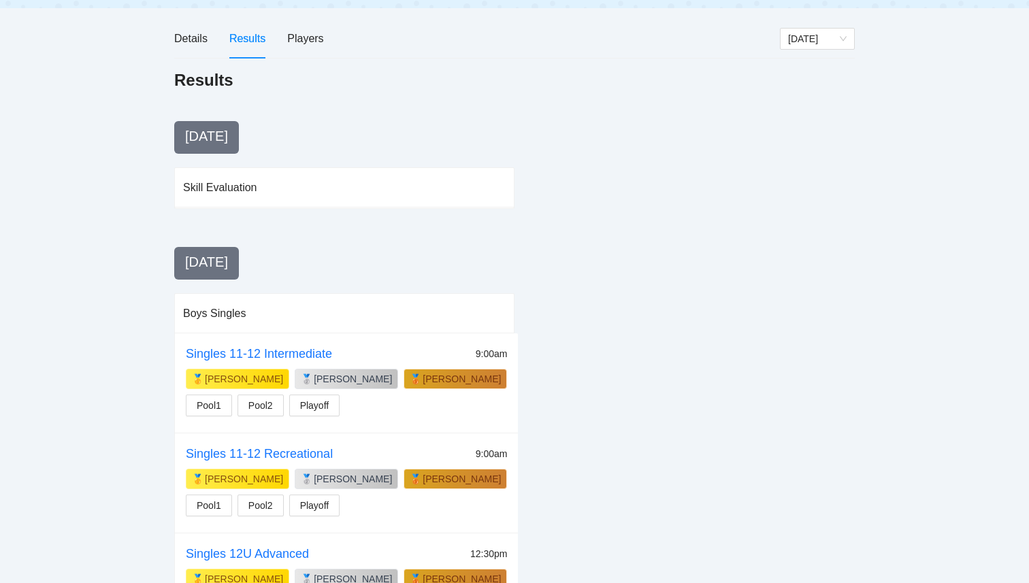
scroll to position [0, 0]
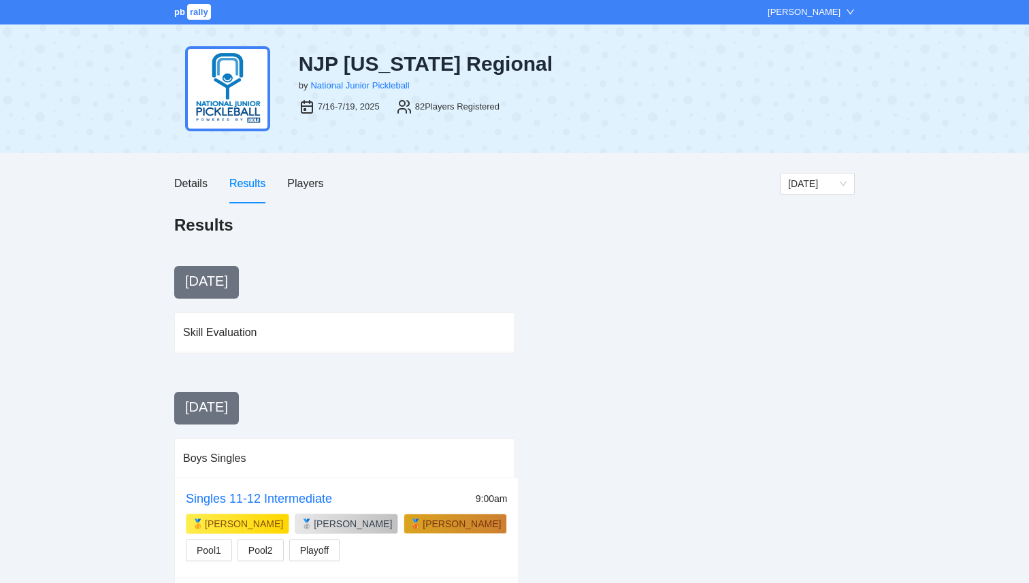
click at [181, 20] on div "pb rally Courtney Loughridge" at bounding box center [514, 12] width 1029 height 24
click at [187, 5] on span "rally" at bounding box center [199, 12] width 24 height 16
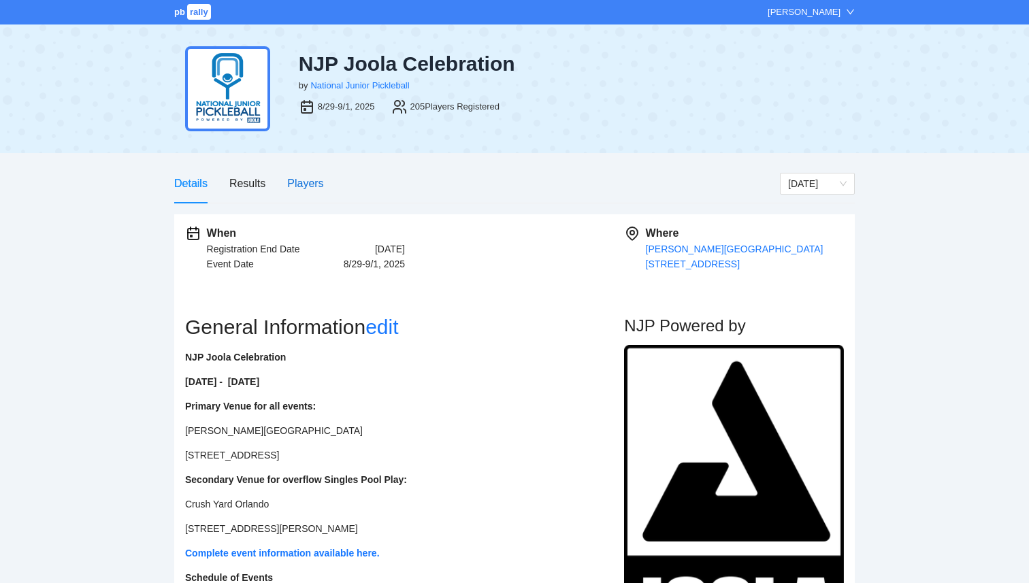
click at [305, 189] on div "Players" at bounding box center [305, 183] width 36 height 17
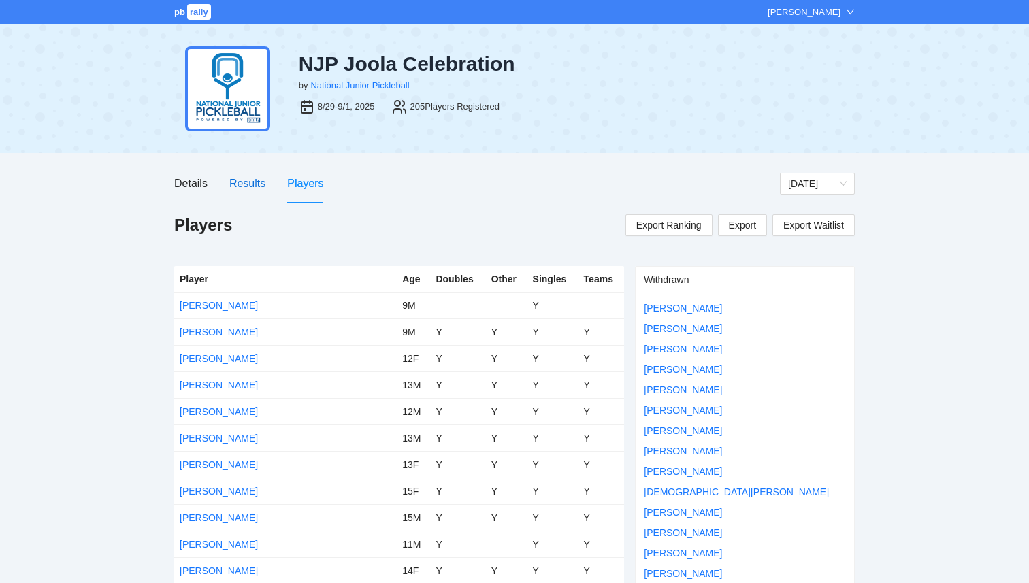
drag, startPoint x: 241, startPoint y: 182, endPoint x: 241, endPoint y: 206, distance: 23.8
click at [241, 182] on div "Results" at bounding box center [247, 183] width 36 height 17
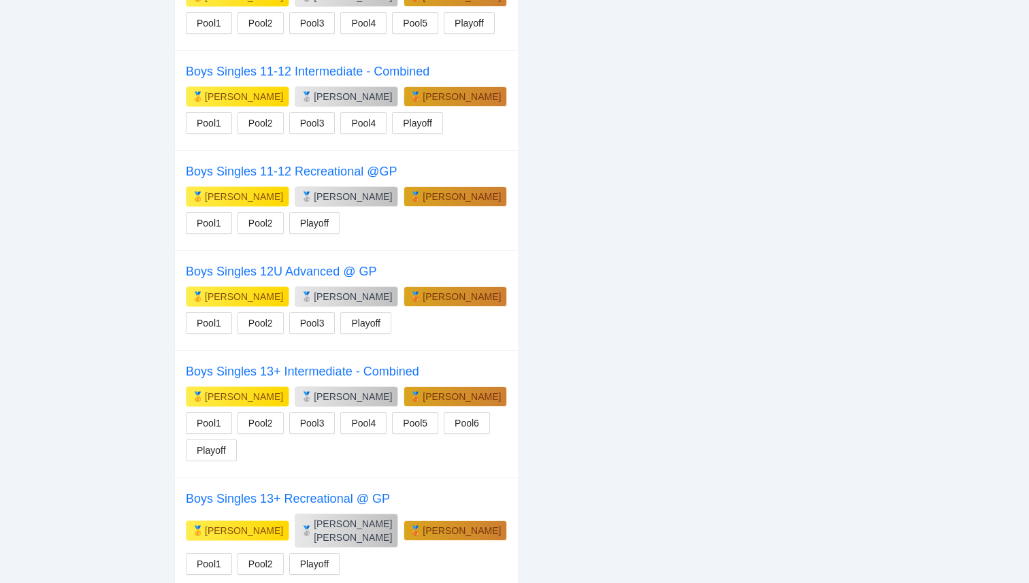
scroll to position [655, 0]
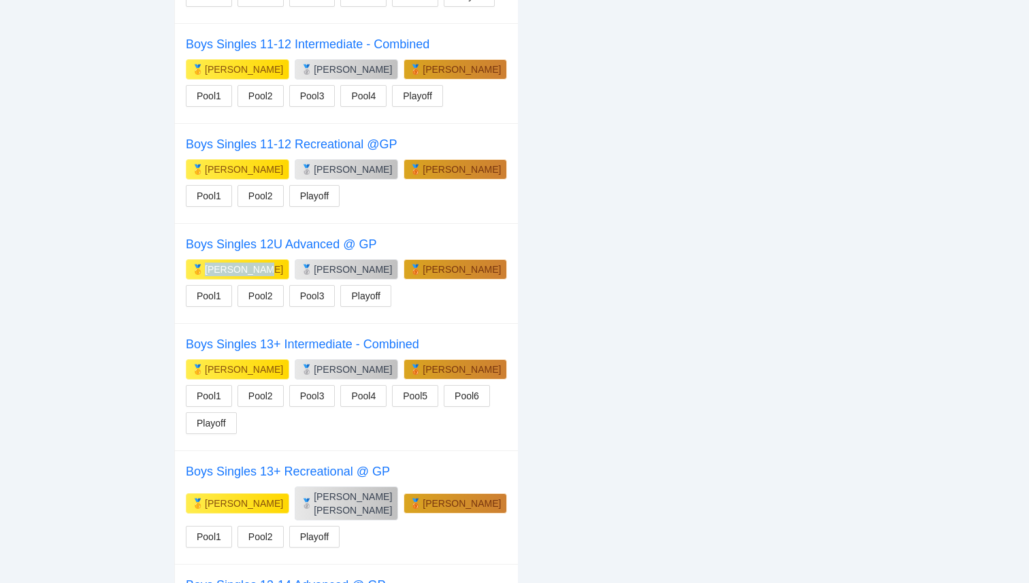
drag, startPoint x: 252, startPoint y: 271, endPoint x: 200, endPoint y: 275, distance: 52.6
click at [200, 275] on div "🥇 [PERSON_NAME]" at bounding box center [237, 270] width 91 height 14
copy div "🥇 [PERSON_NAME]"
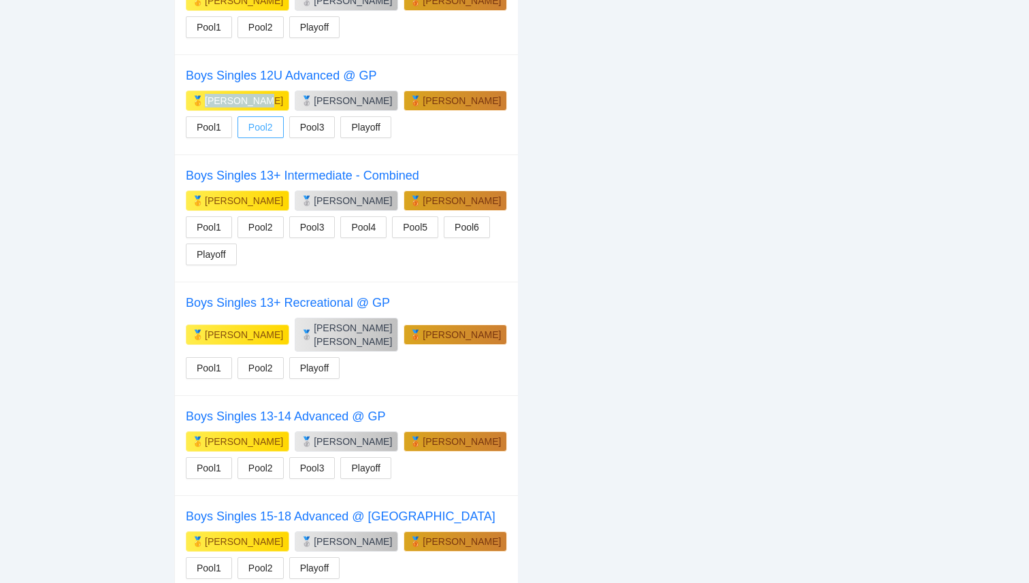
scroll to position [824, 0]
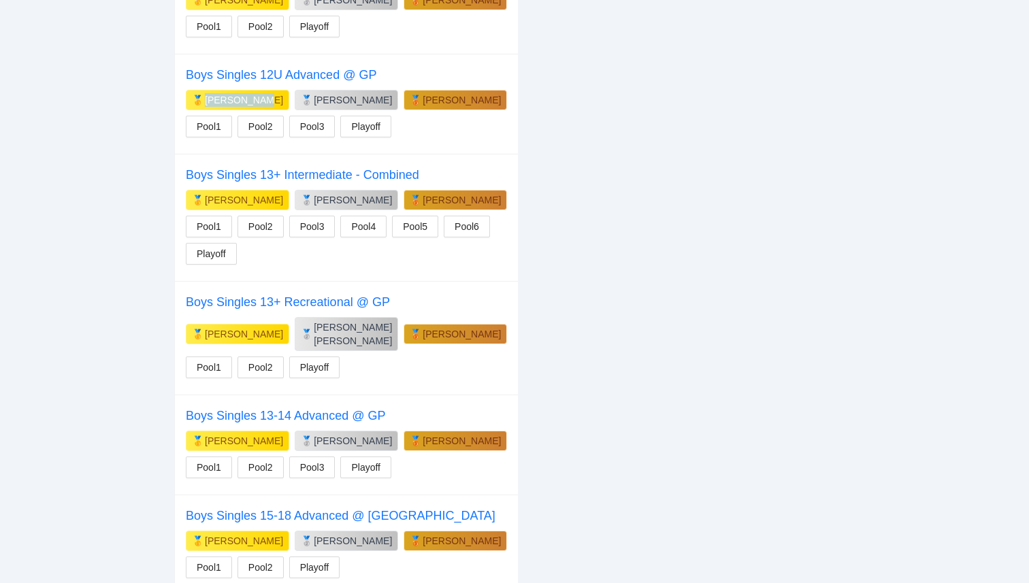
drag, startPoint x: 276, startPoint y: 424, endPoint x: 197, endPoint y: 429, distance: 78.4
click at [197, 431] on div "🥇 [PERSON_NAME]" at bounding box center [237, 441] width 103 height 20
copy div "🥇 [PERSON_NAME]"
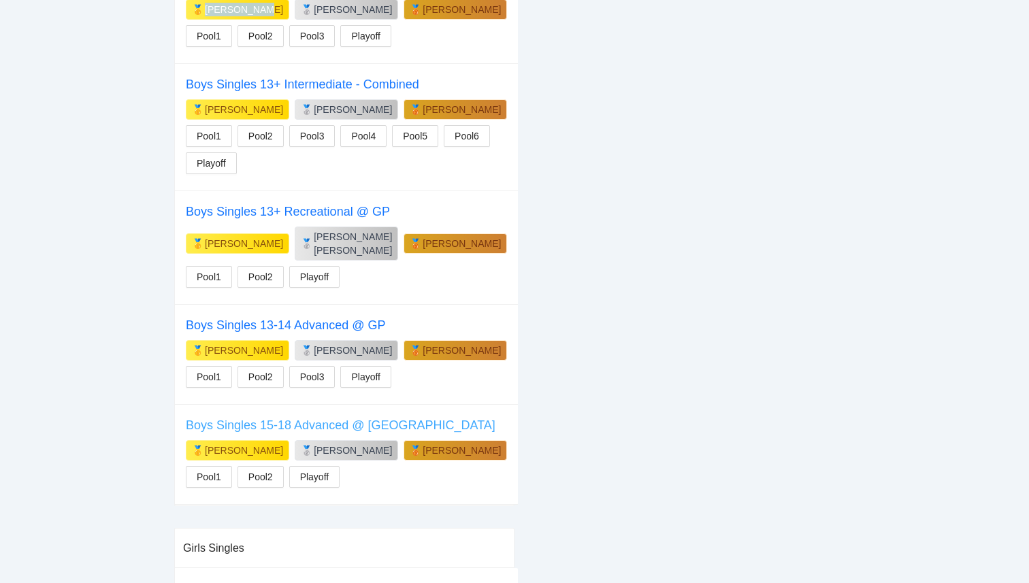
scroll to position [920, 0]
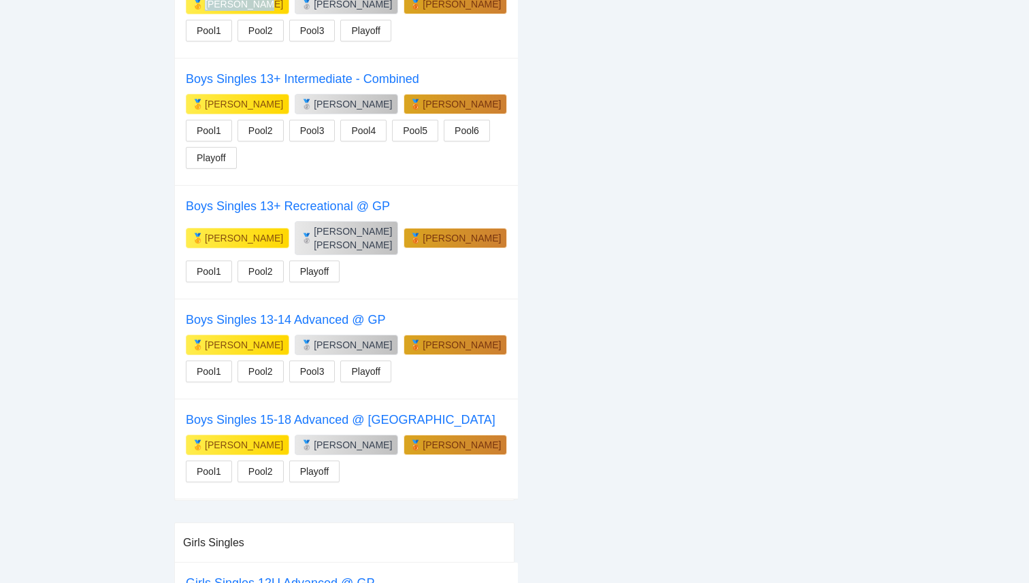
drag, startPoint x: 282, startPoint y: 431, endPoint x: 201, endPoint y: 435, distance: 81.1
click at [201, 435] on div "🥇 [PERSON_NAME]" at bounding box center [237, 445] width 103 height 20
copy div "🥇 [PERSON_NAME]"
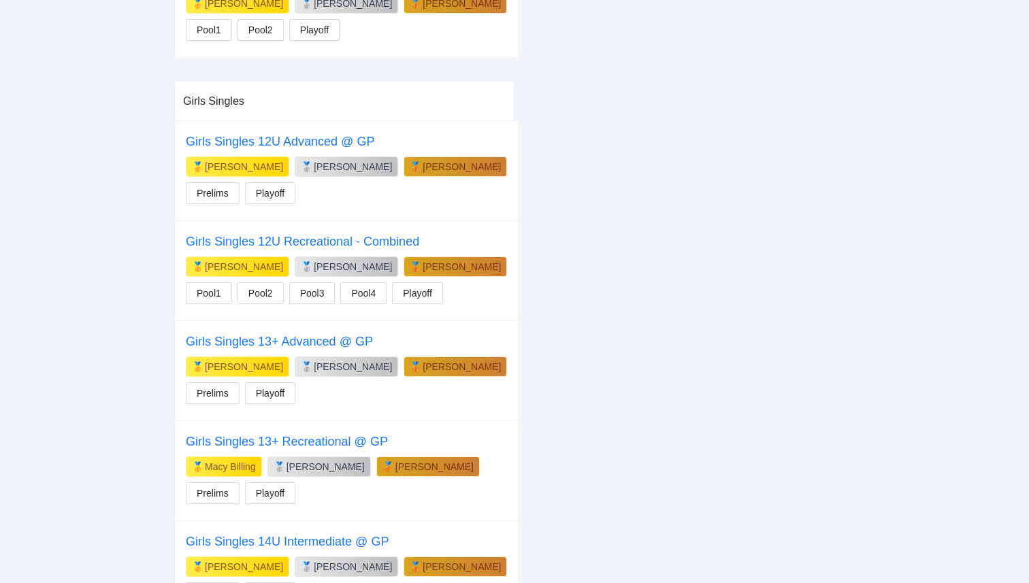
scroll to position [1372, 0]
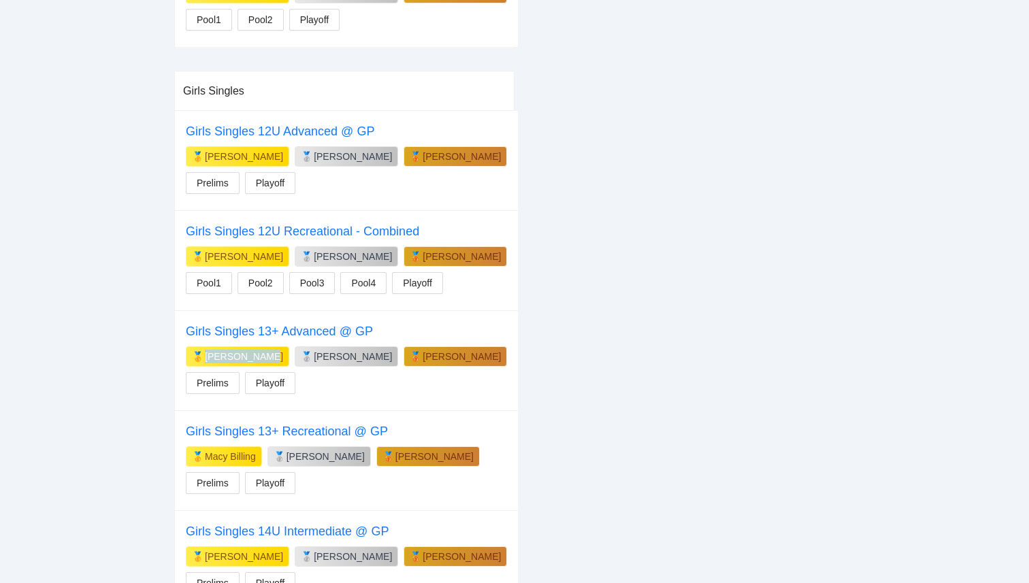
drag, startPoint x: 254, startPoint y: 345, endPoint x: 203, endPoint y: 346, distance: 51.1
click at [203, 346] on div "🥇 [PERSON_NAME]" at bounding box center [237, 356] width 103 height 20
copy div "[PERSON_NAME]"
drag, startPoint x: 248, startPoint y: 146, endPoint x: 203, endPoint y: 147, distance: 45.6
click at [205, 150] on div "[PERSON_NAME]" at bounding box center [244, 157] width 78 height 14
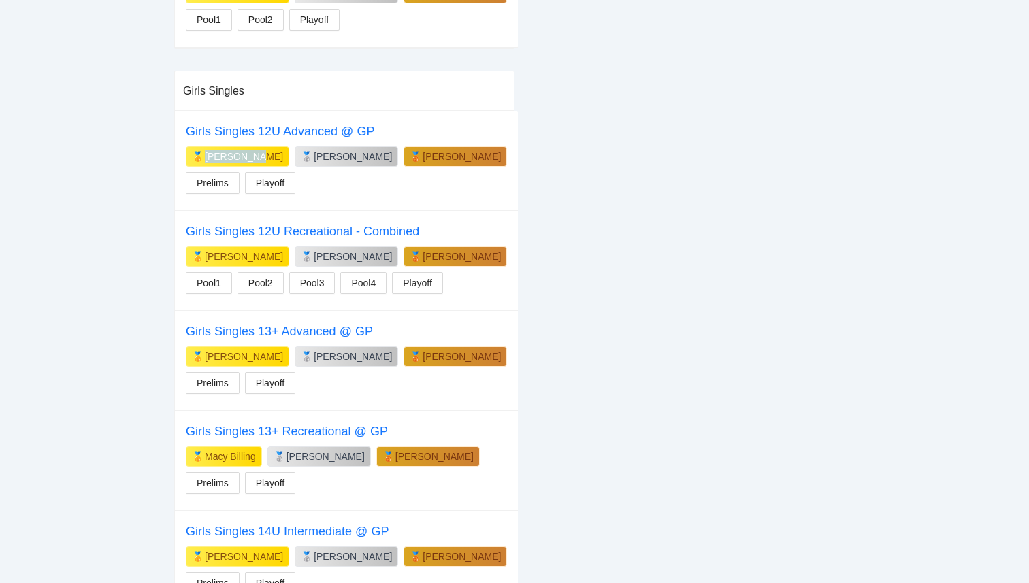
copy div "[PERSON_NAME]"
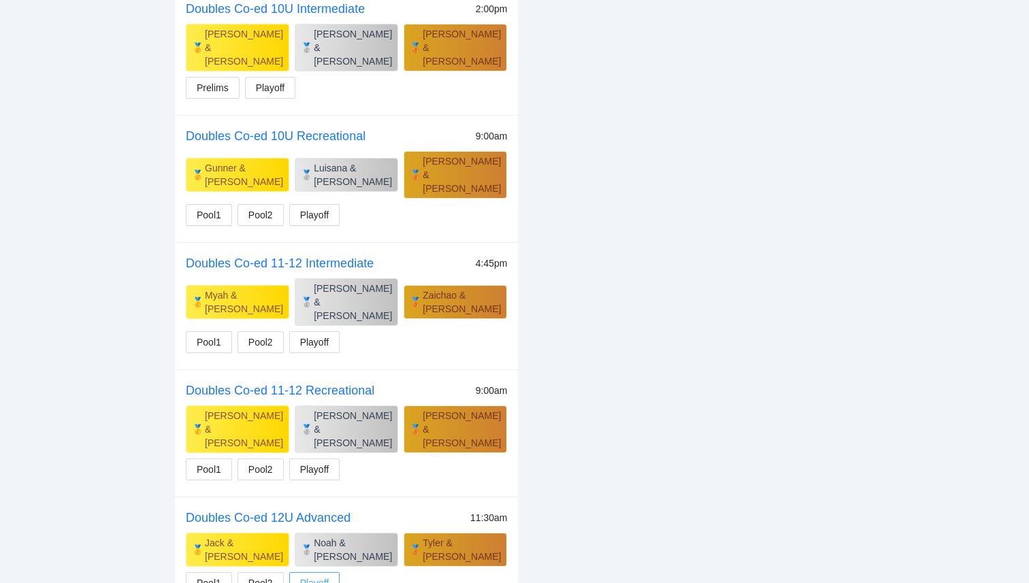
scroll to position [2349, 0]
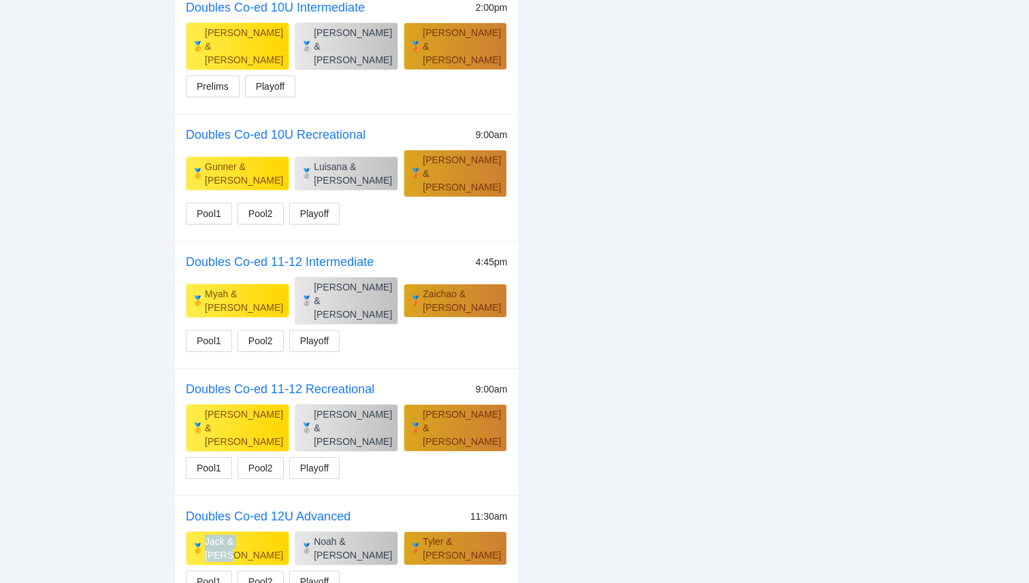
drag, startPoint x: 261, startPoint y: 391, endPoint x: 203, endPoint y: 392, distance: 57.9
click at [205, 535] on div "Jack & [PERSON_NAME]" at bounding box center [244, 548] width 78 height 27
copy div "Jack & [PERSON_NAME]"
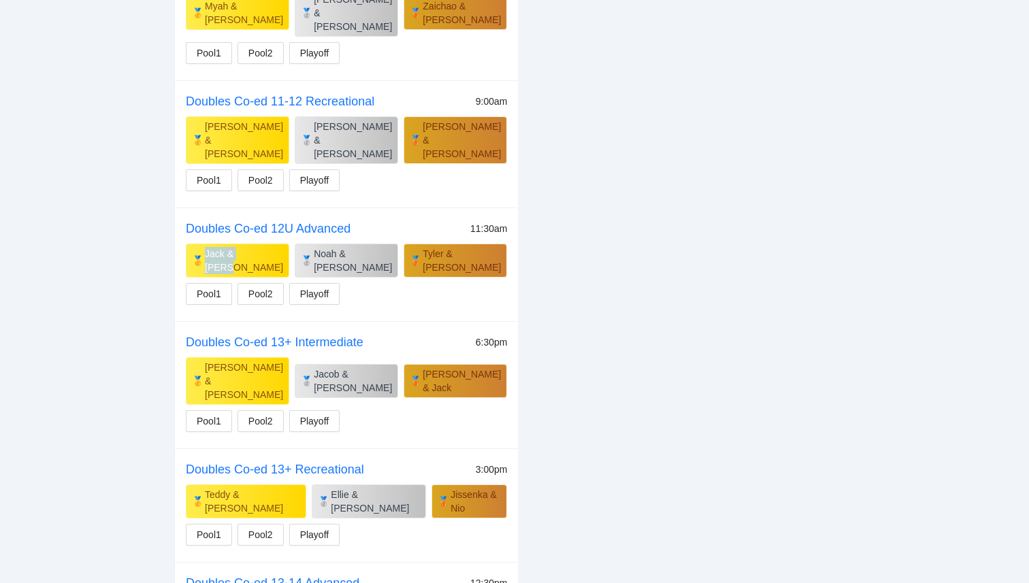
scroll to position [2645, 0]
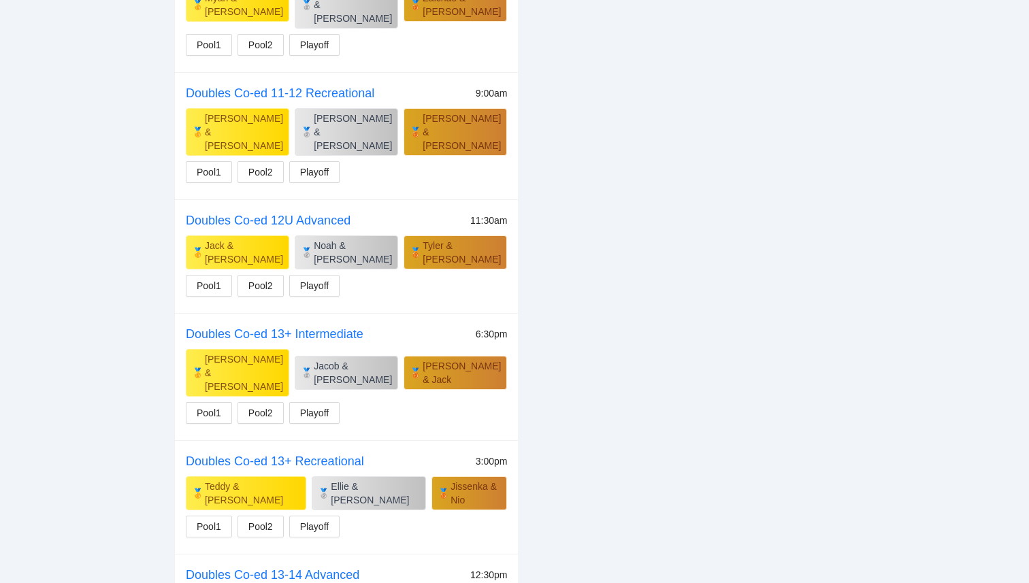
drag, startPoint x: 269, startPoint y: 399, endPoint x: 209, endPoint y: 399, distance: 59.9
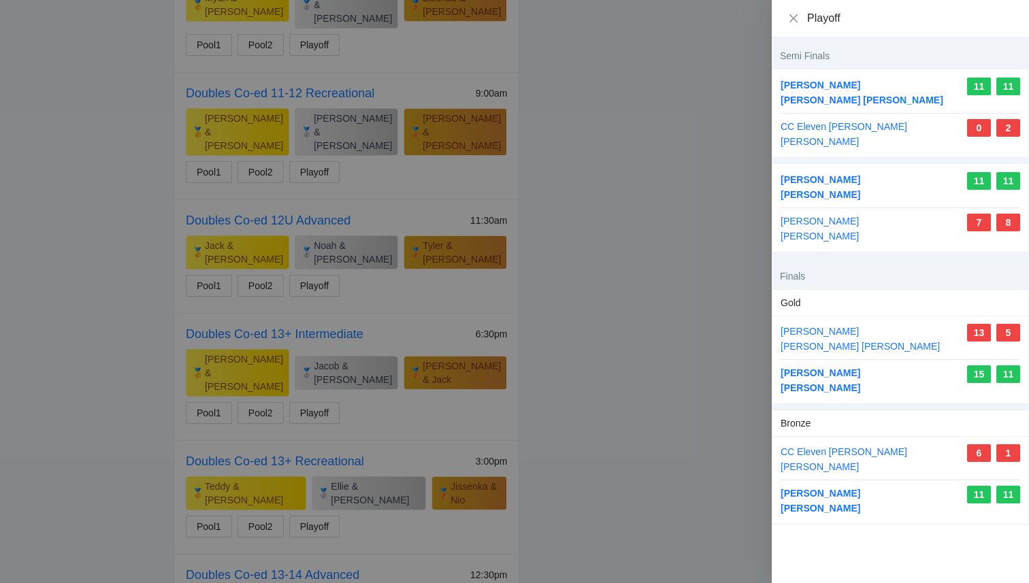
click at [555, 436] on div at bounding box center [514, 291] width 1029 height 583
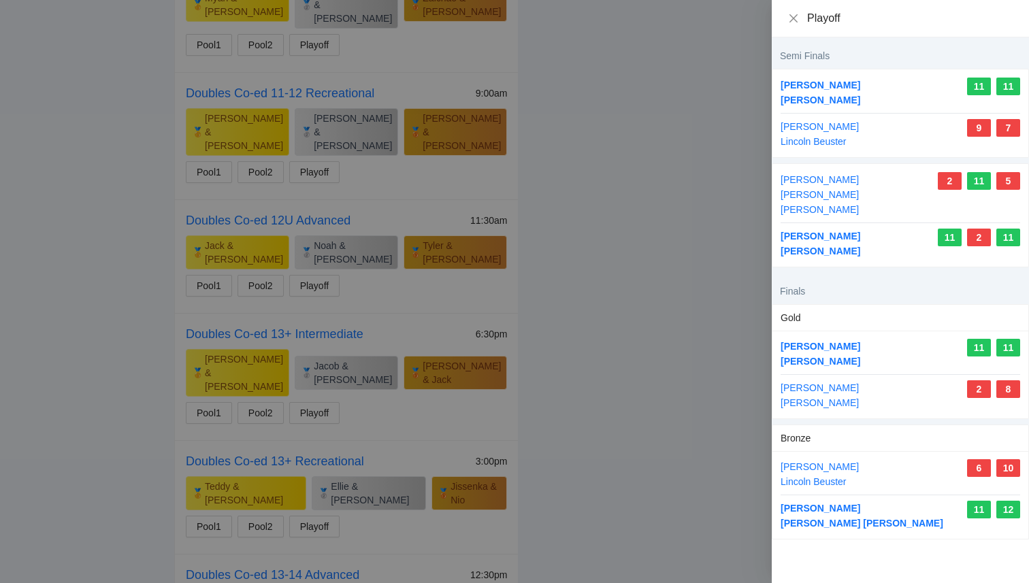
click at [615, 210] on div at bounding box center [514, 291] width 1029 height 583
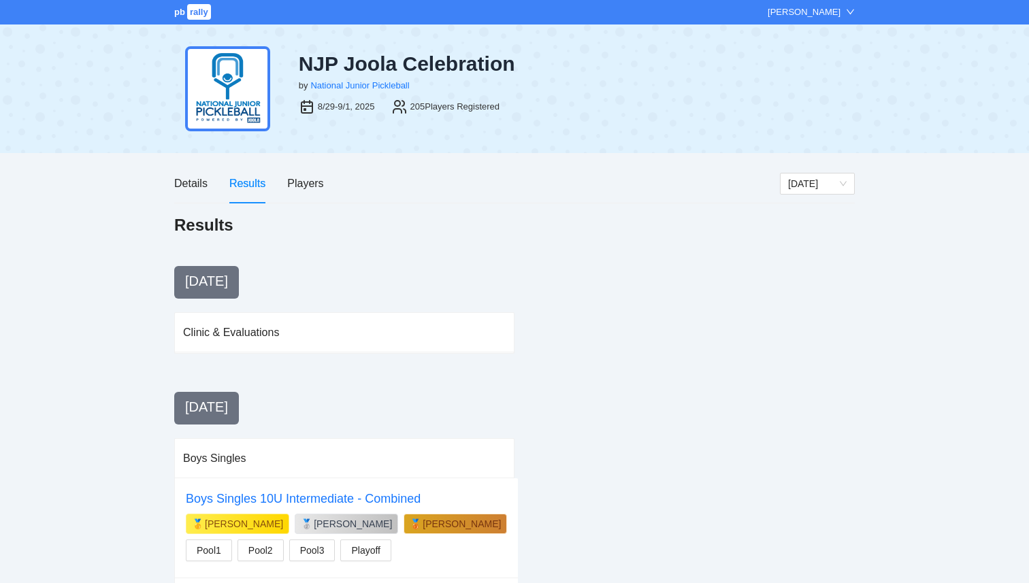
click at [193, 14] on span "rally" at bounding box center [199, 12] width 24 height 16
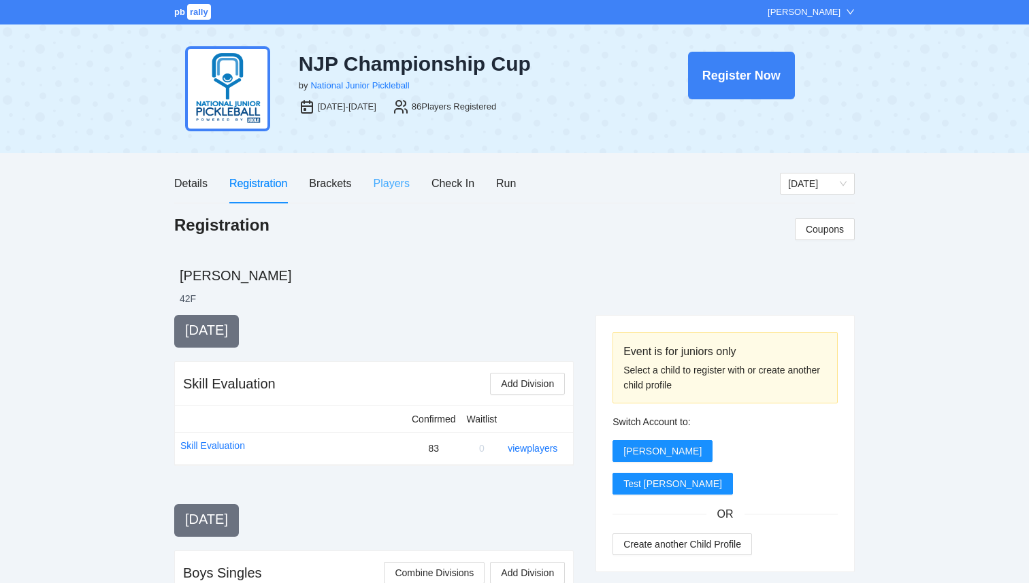
click at [398, 194] on div "Players" at bounding box center [392, 183] width 36 height 39
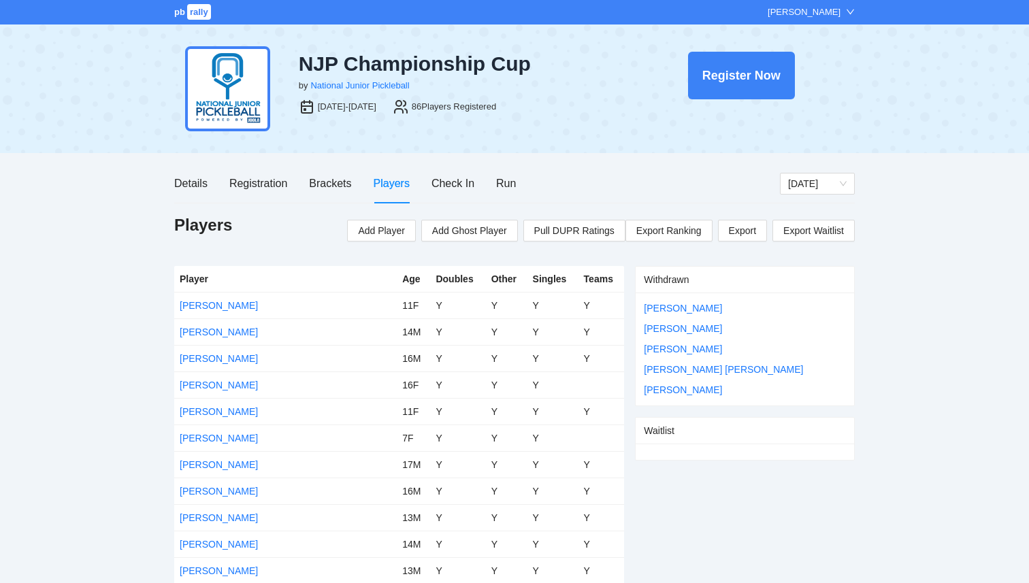
drag, startPoint x: 740, startPoint y: 396, endPoint x: 636, endPoint y: 321, distance: 128.1
click at [636, 321] on div "Darcy Shore Evan Angel Jackson Silfies Jeremiah Jr Cole Logan Formaniuk" at bounding box center [745, 349] width 218 height 113
copy div "Darcy Shore Evan Angel Jackson Silfies Jeremiah Jr Cole Logan Formaniuk"
click at [195, 185] on div "Details" at bounding box center [190, 183] width 33 height 17
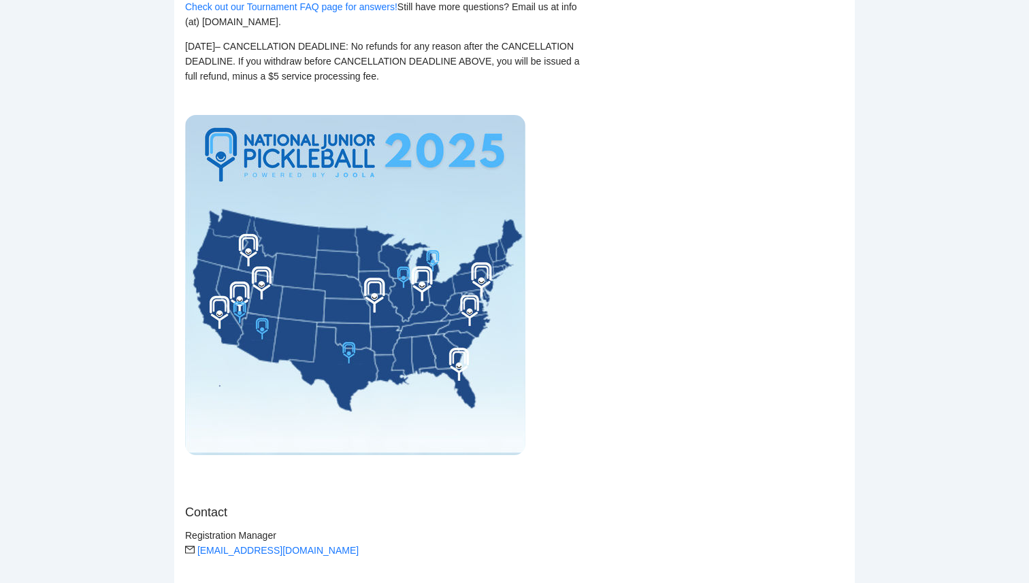
scroll to position [1900, 0]
